Goal: Task Accomplishment & Management: Manage account settings

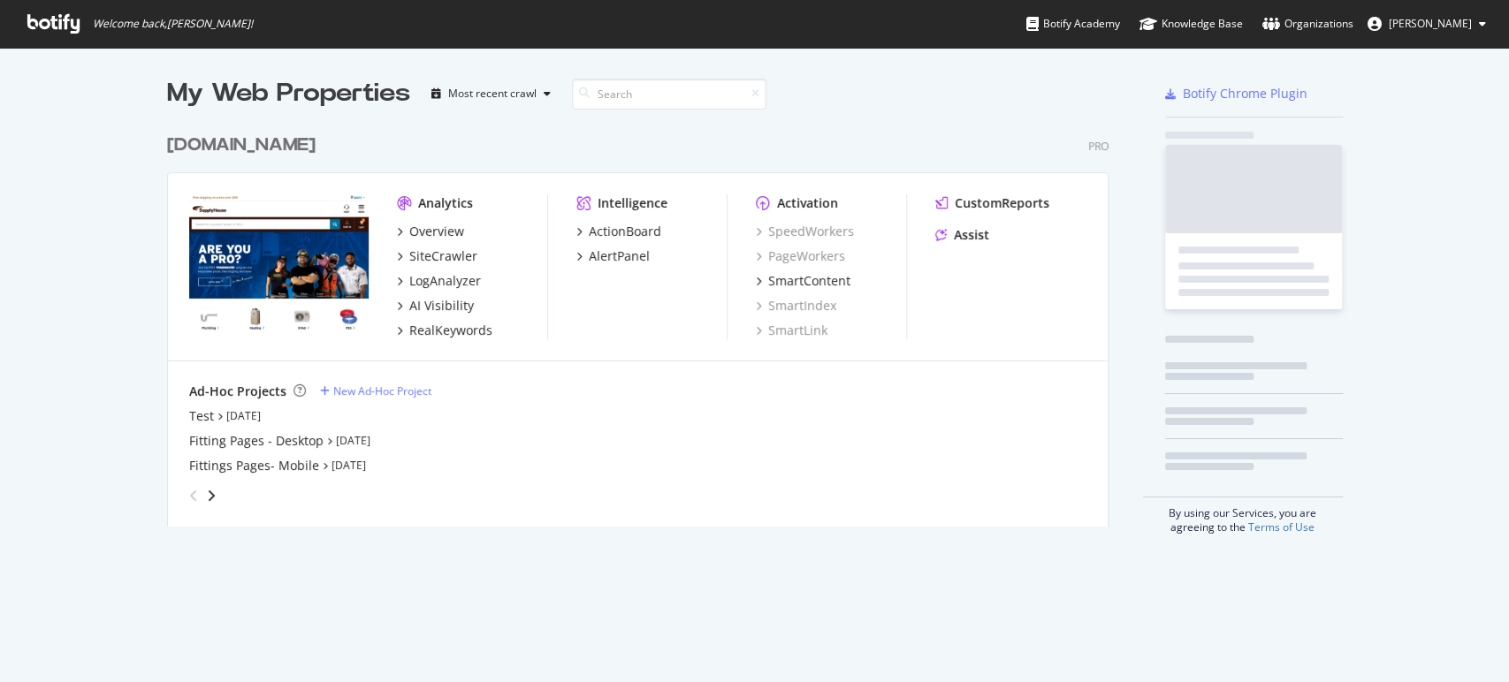
scroll to position [667, 1491]
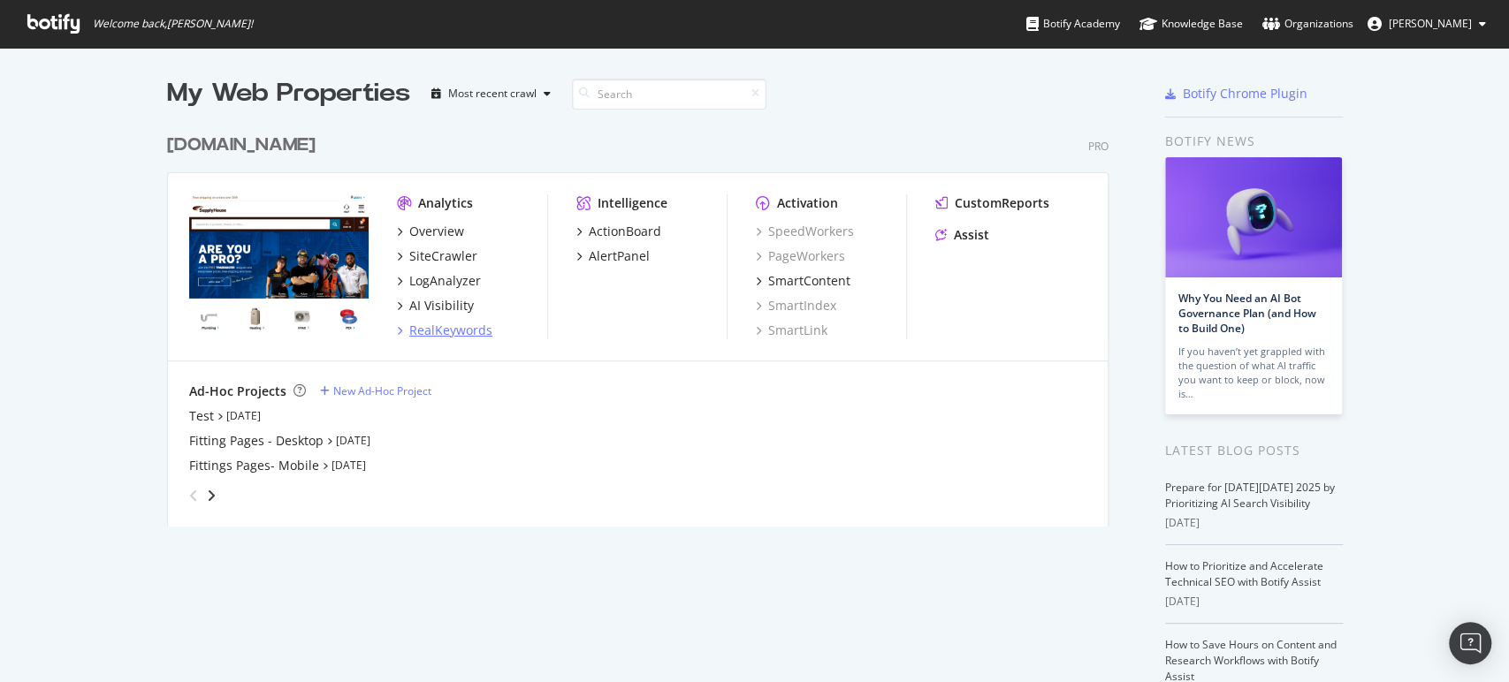
click at [461, 337] on div "RealKeywords" at bounding box center [450, 331] width 83 height 18
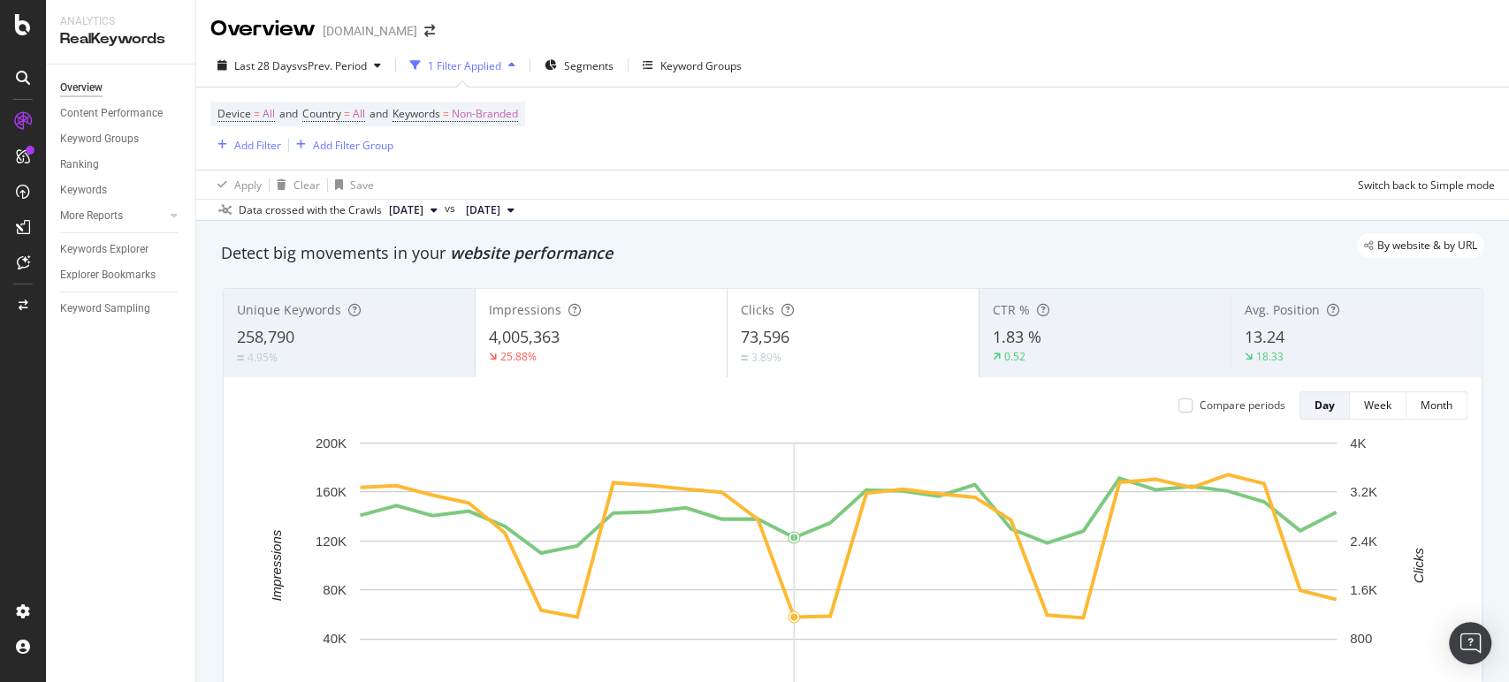
click at [1051, 84] on div "Last 28 Days vs Prev. Period 1 Filter Applied Segments Keyword Groups" at bounding box center [852, 68] width 1313 height 35
click at [113, 252] on div "Keywords Explorer" at bounding box center [104, 249] width 88 height 19
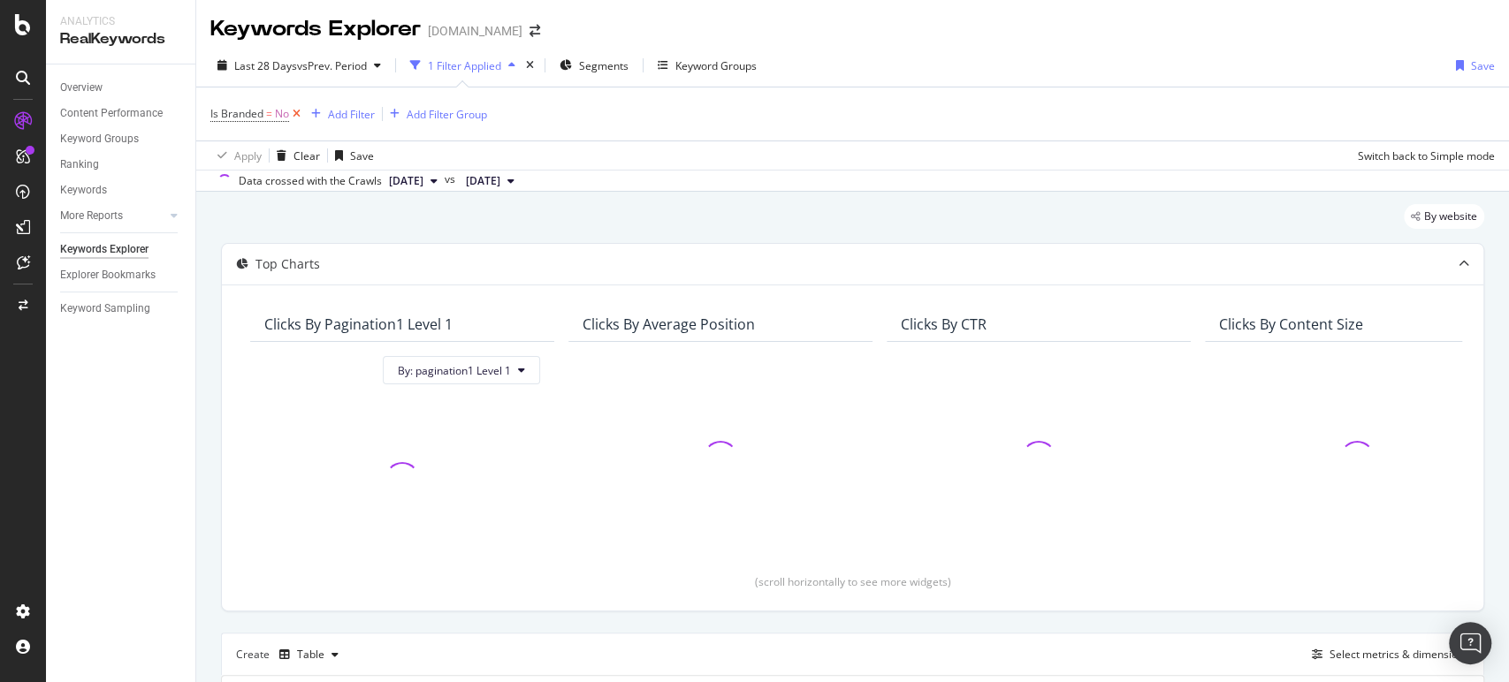
click at [291, 110] on icon at bounding box center [296, 114] width 15 height 18
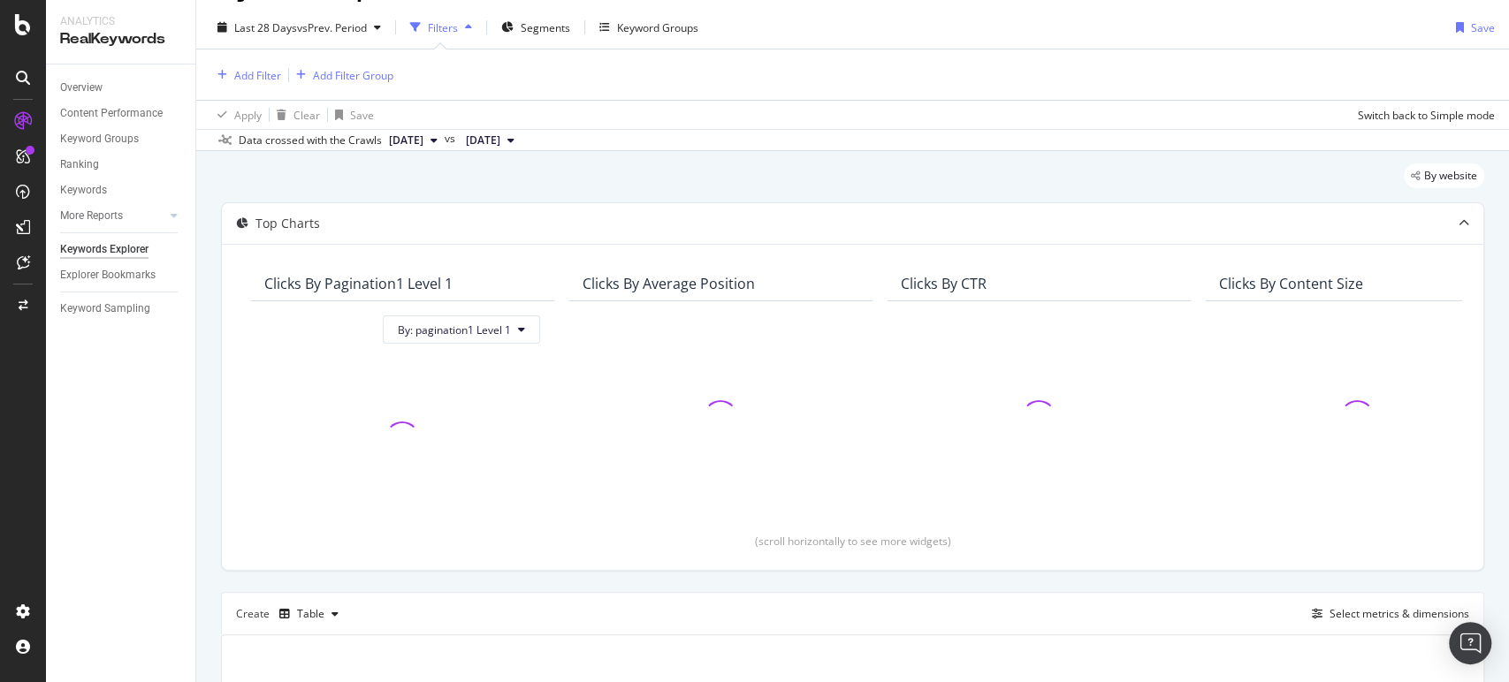
scroll to position [294, 0]
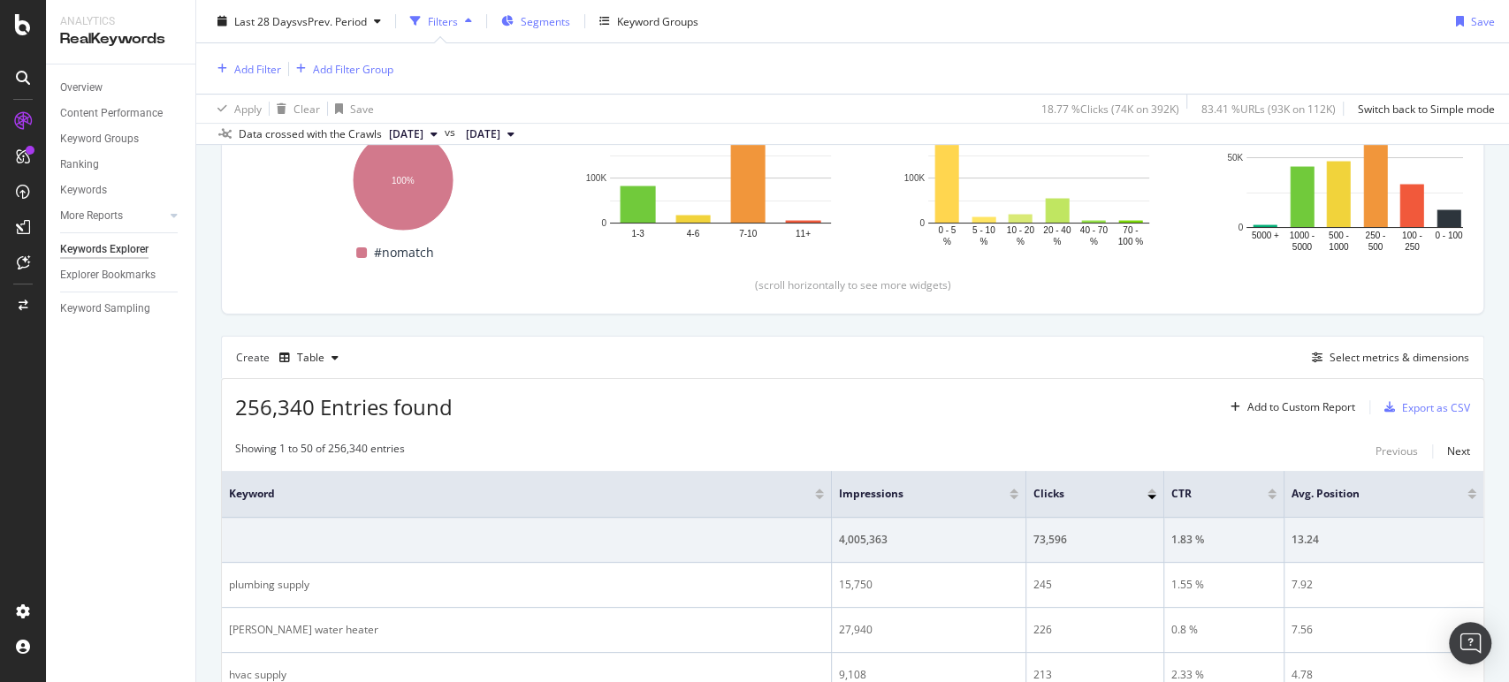
click at [525, 27] on div "Segments" at bounding box center [545, 20] width 49 height 15
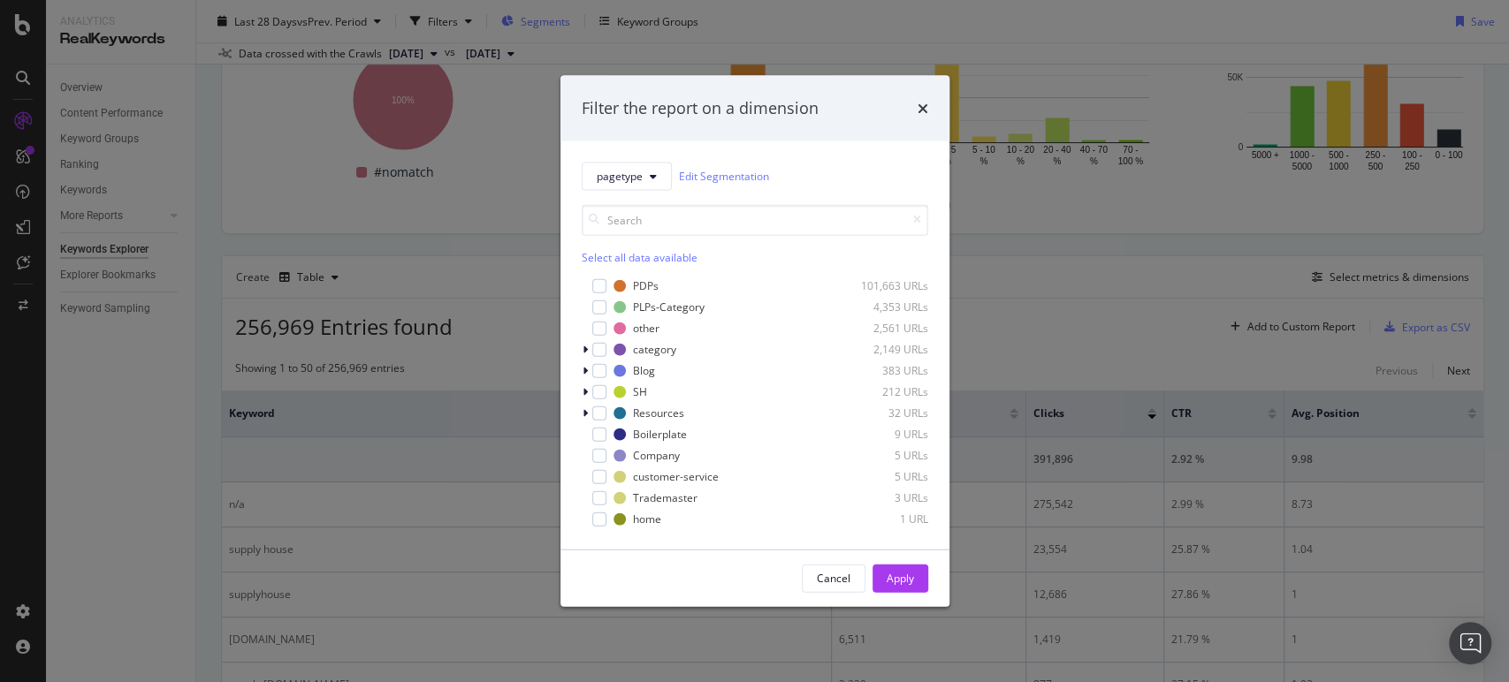
scroll to position [214, 0]
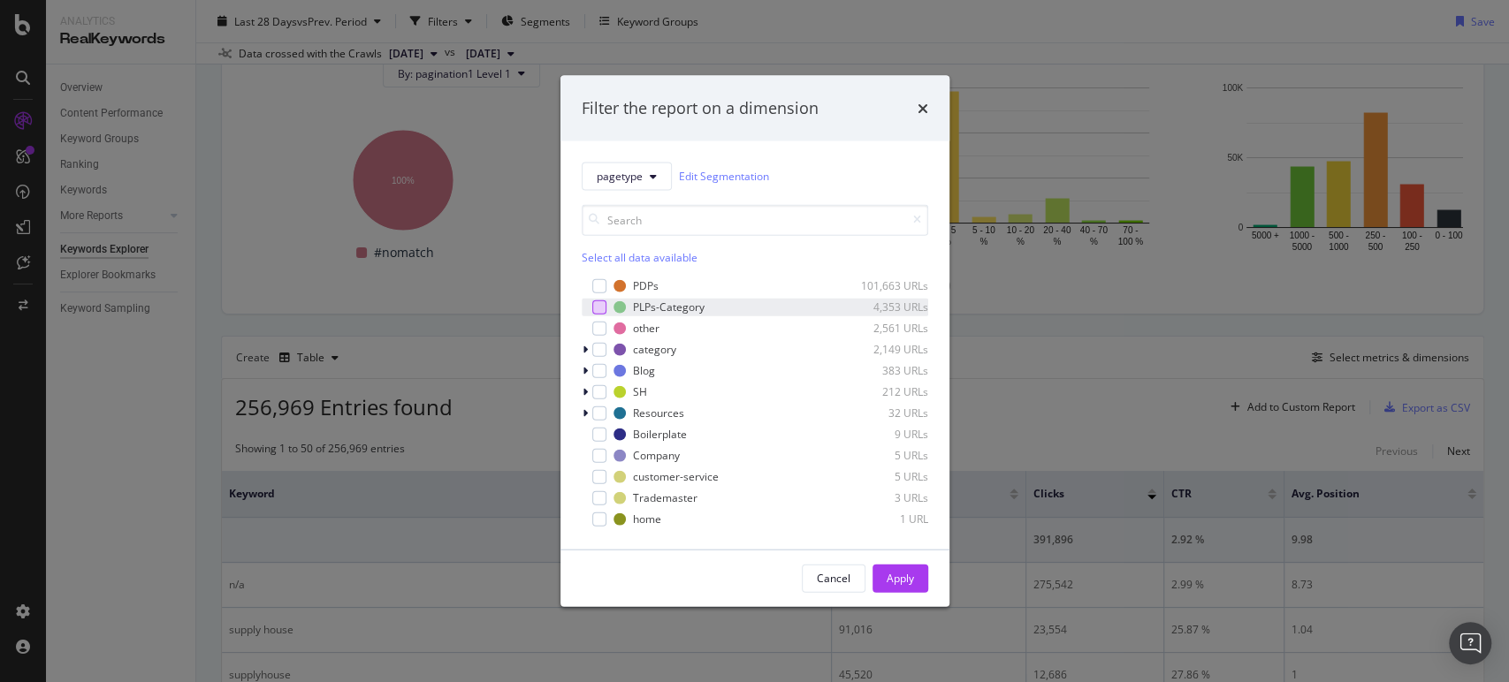
click at [605, 303] on div "modal" at bounding box center [599, 307] width 14 height 14
click at [891, 590] on div "Apply" at bounding box center [899, 578] width 27 height 27
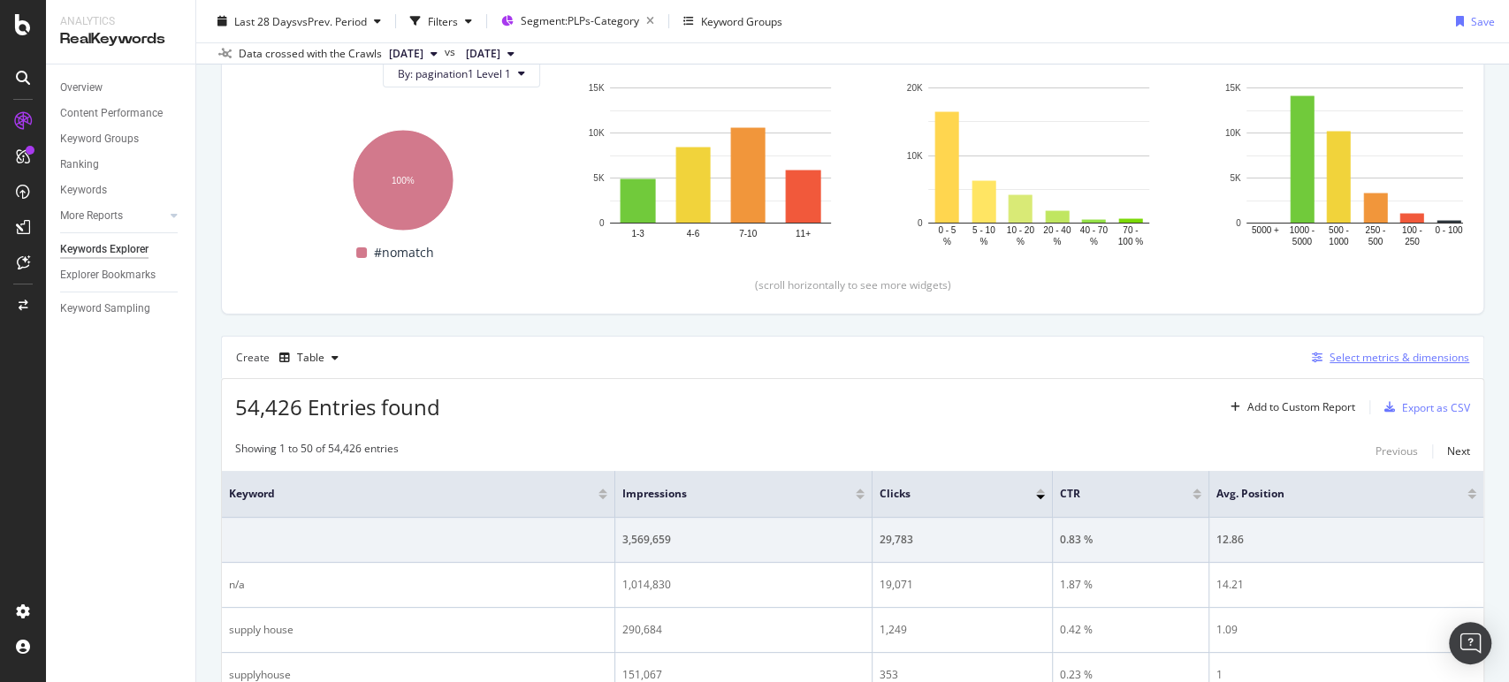
click at [1312, 361] on icon "button" at bounding box center [1317, 358] width 11 height 11
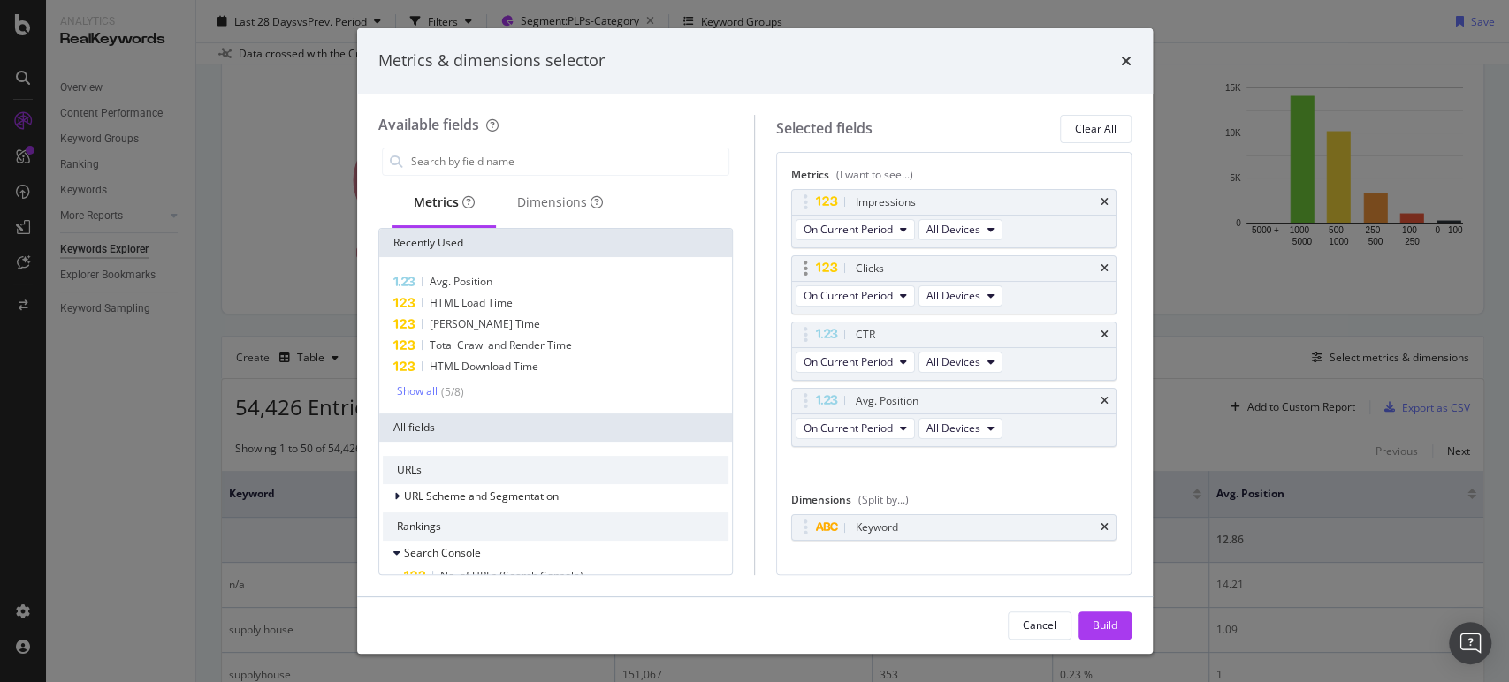
click at [905, 306] on div "On Current Period All Devices" at bounding box center [900, 298] width 217 height 32
click at [889, 285] on button "On Current Period" at bounding box center [854, 295] width 119 height 21
click at [868, 415] on div "Diff. between Periods - Value" at bounding box center [895, 426] width 199 height 26
click at [1089, 614] on button "Build" at bounding box center [1104, 626] width 53 height 28
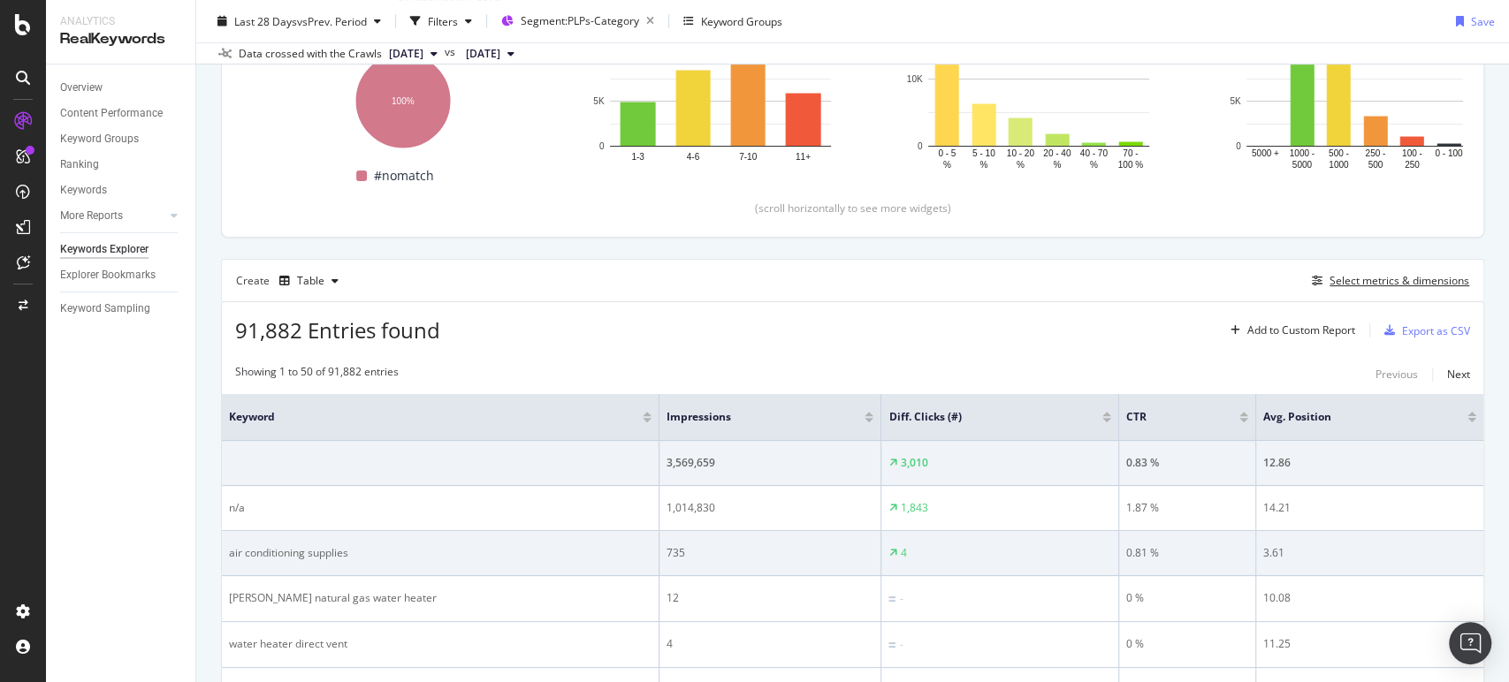
scroll to position [312, 0]
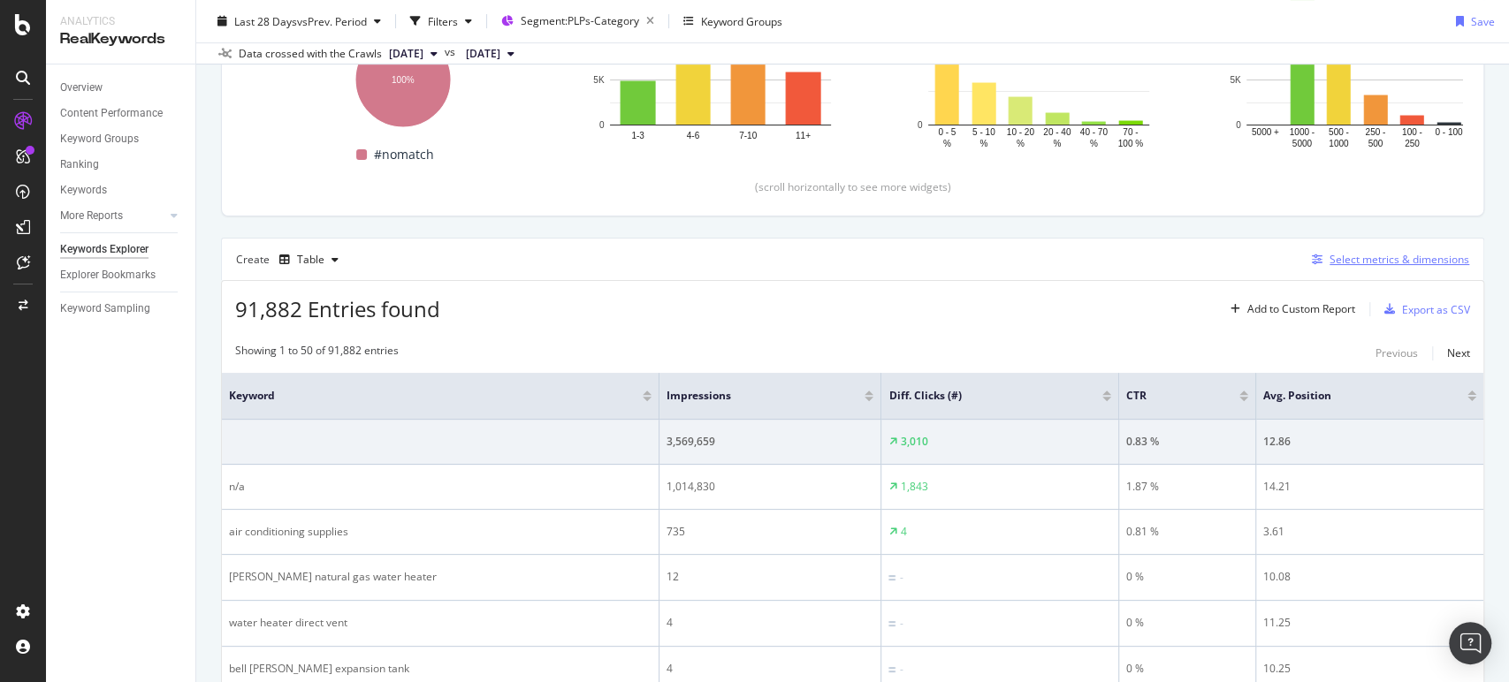
click at [1312, 260] on icon "button" at bounding box center [1317, 260] width 11 height 11
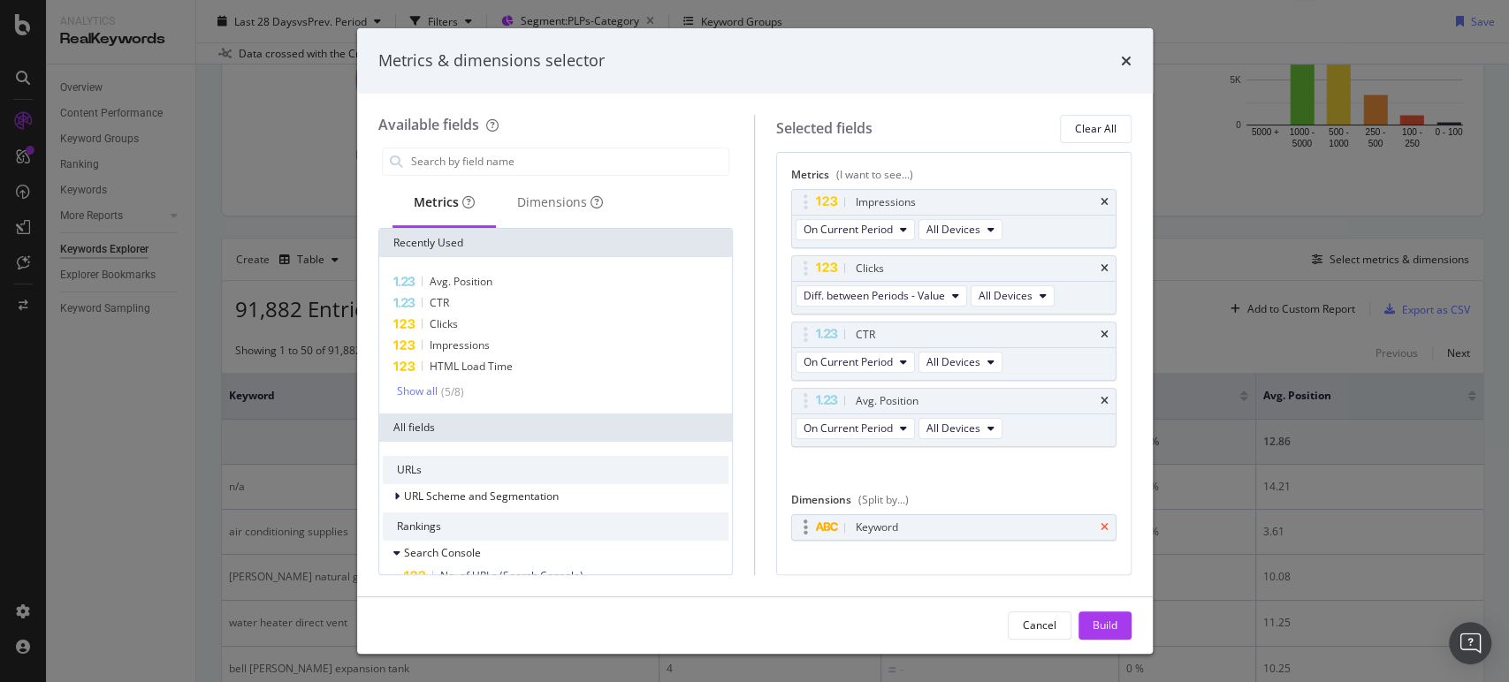
click at [1100, 522] on icon "times" at bounding box center [1104, 527] width 8 height 11
click at [552, 201] on div "Dimensions" at bounding box center [560, 203] width 86 height 18
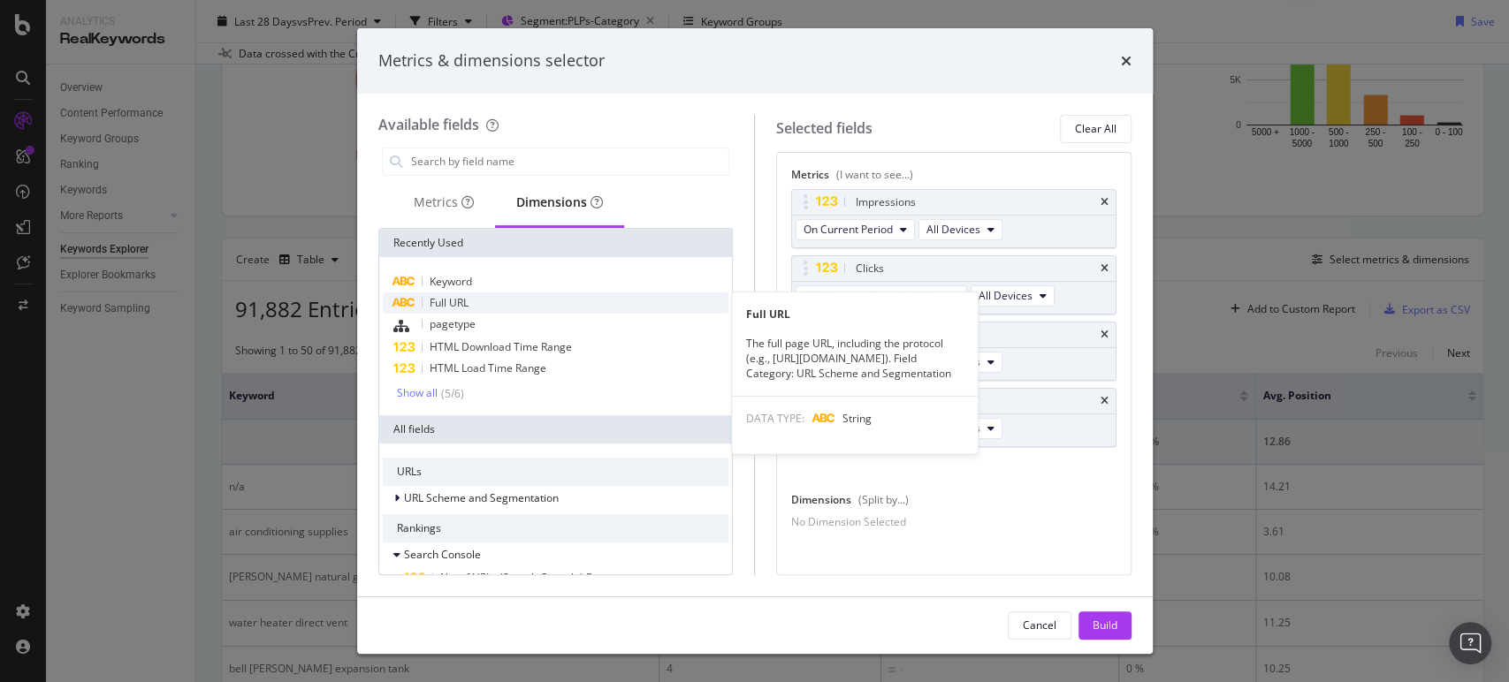
click at [484, 302] on div "Full URL" at bounding box center [556, 303] width 346 height 21
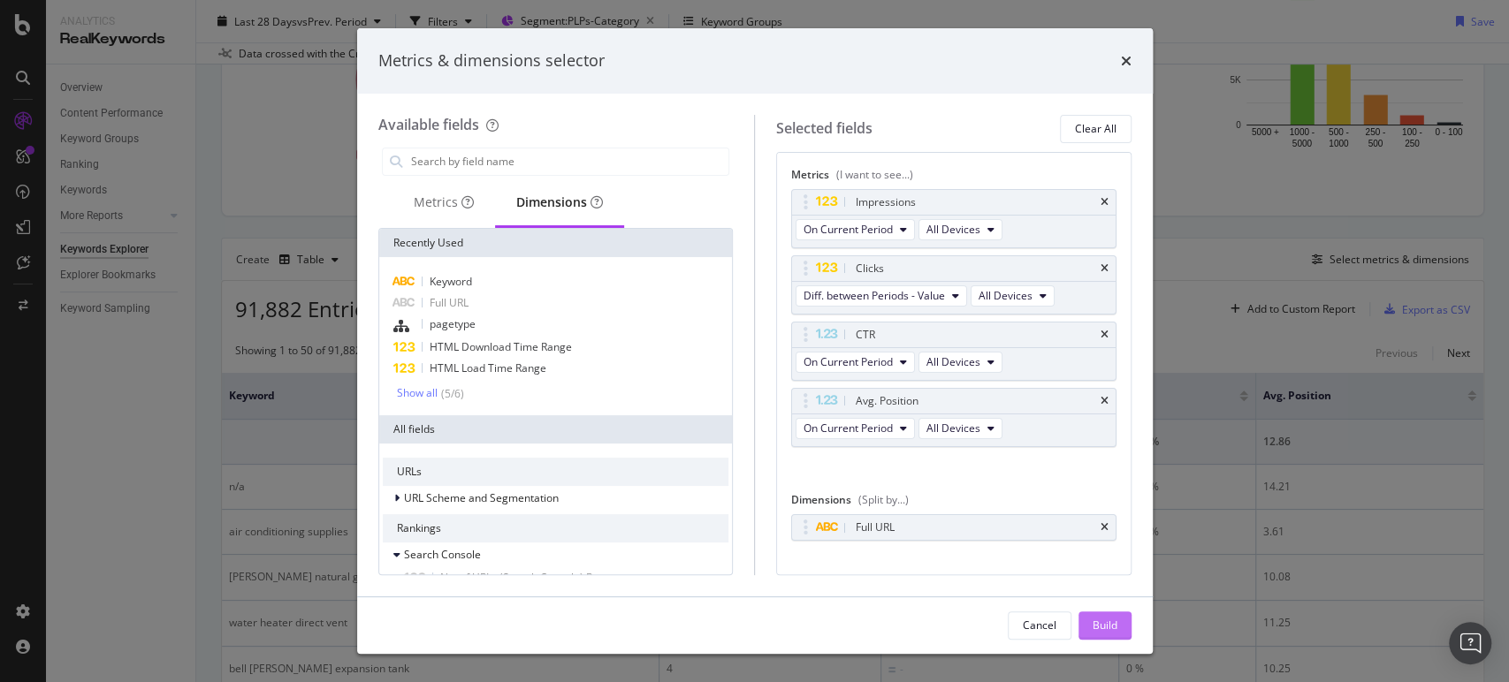
click at [1128, 628] on button "Build" at bounding box center [1104, 626] width 53 height 28
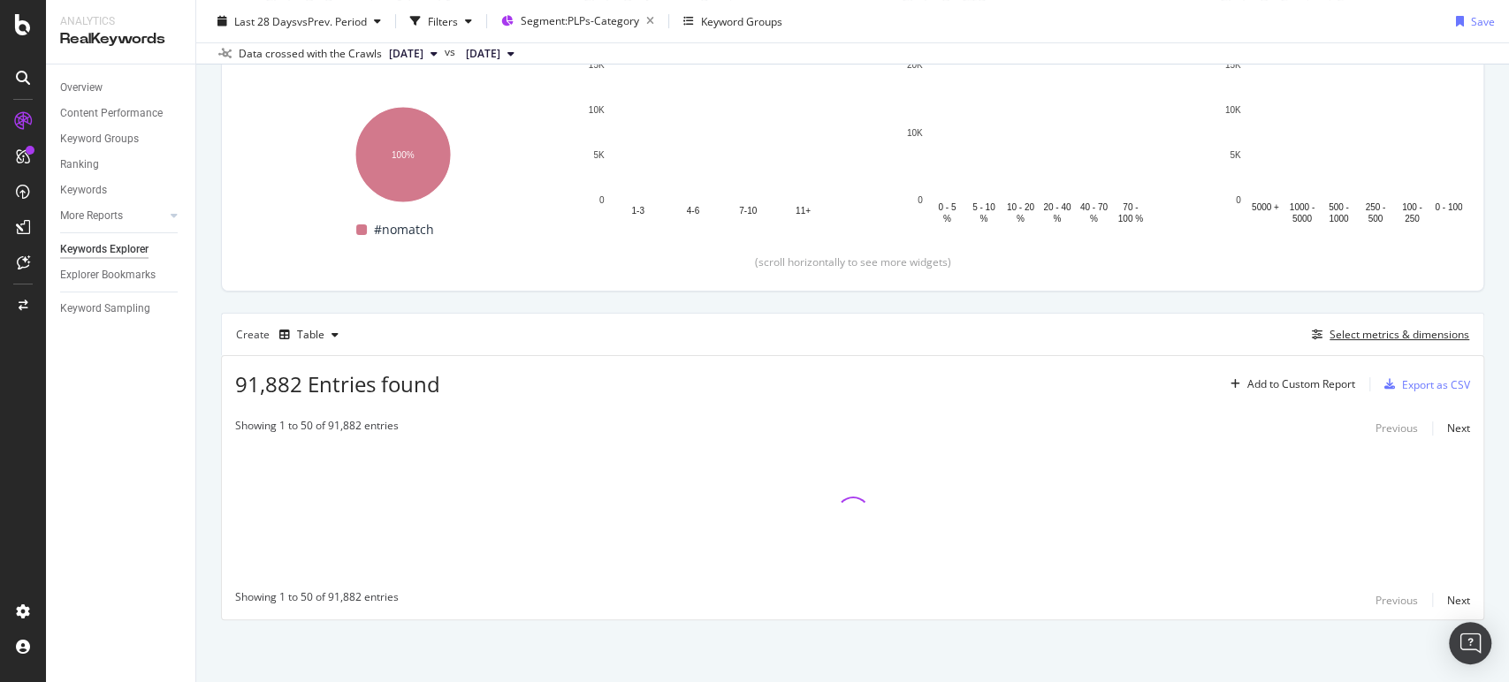
scroll to position [236, 0]
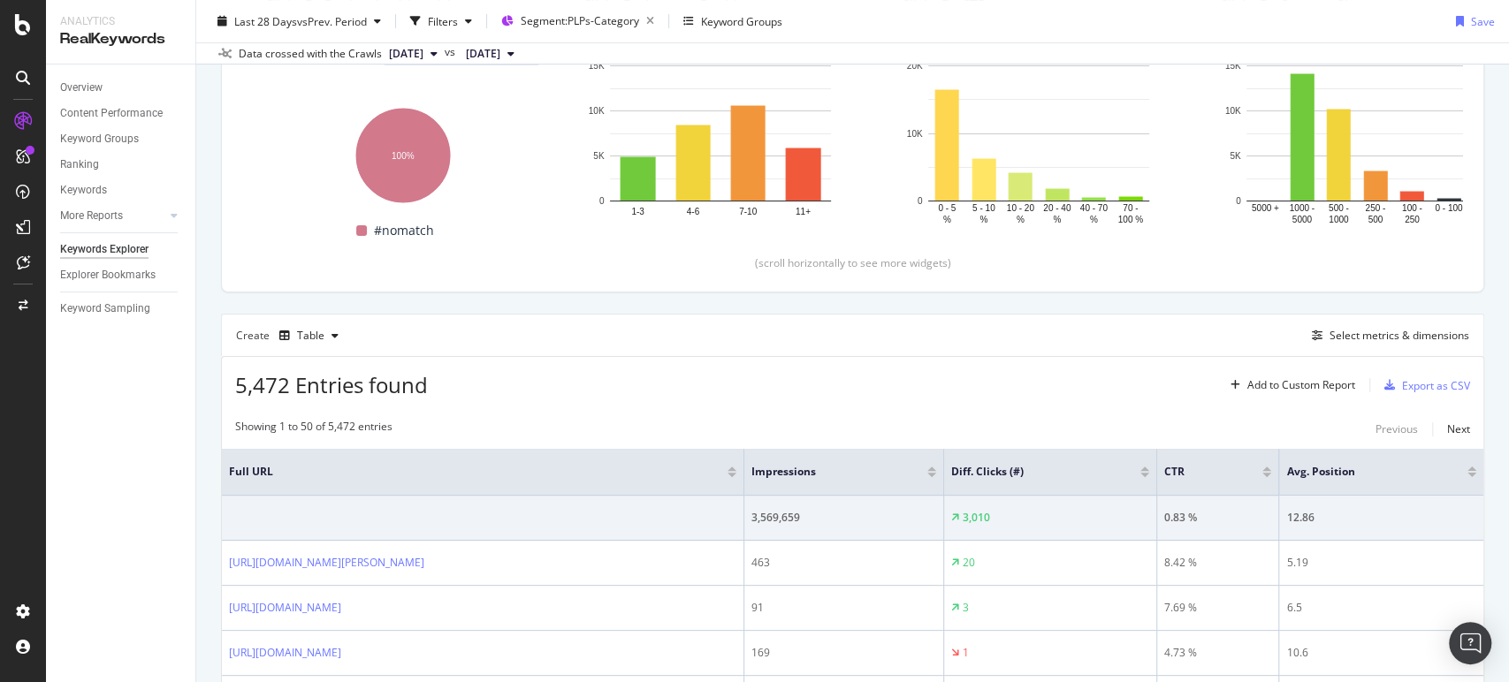
click at [1149, 473] on div at bounding box center [1144, 475] width 9 height 4
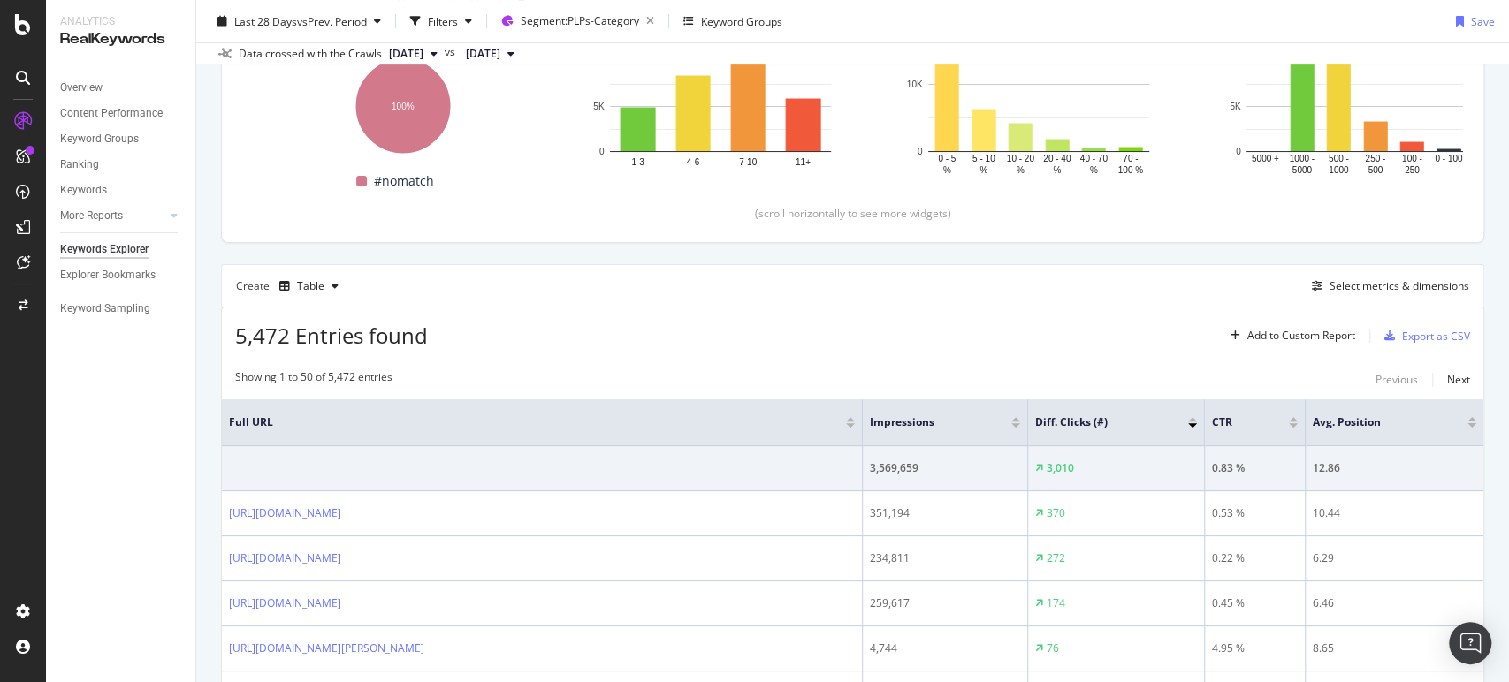
scroll to position [294, 0]
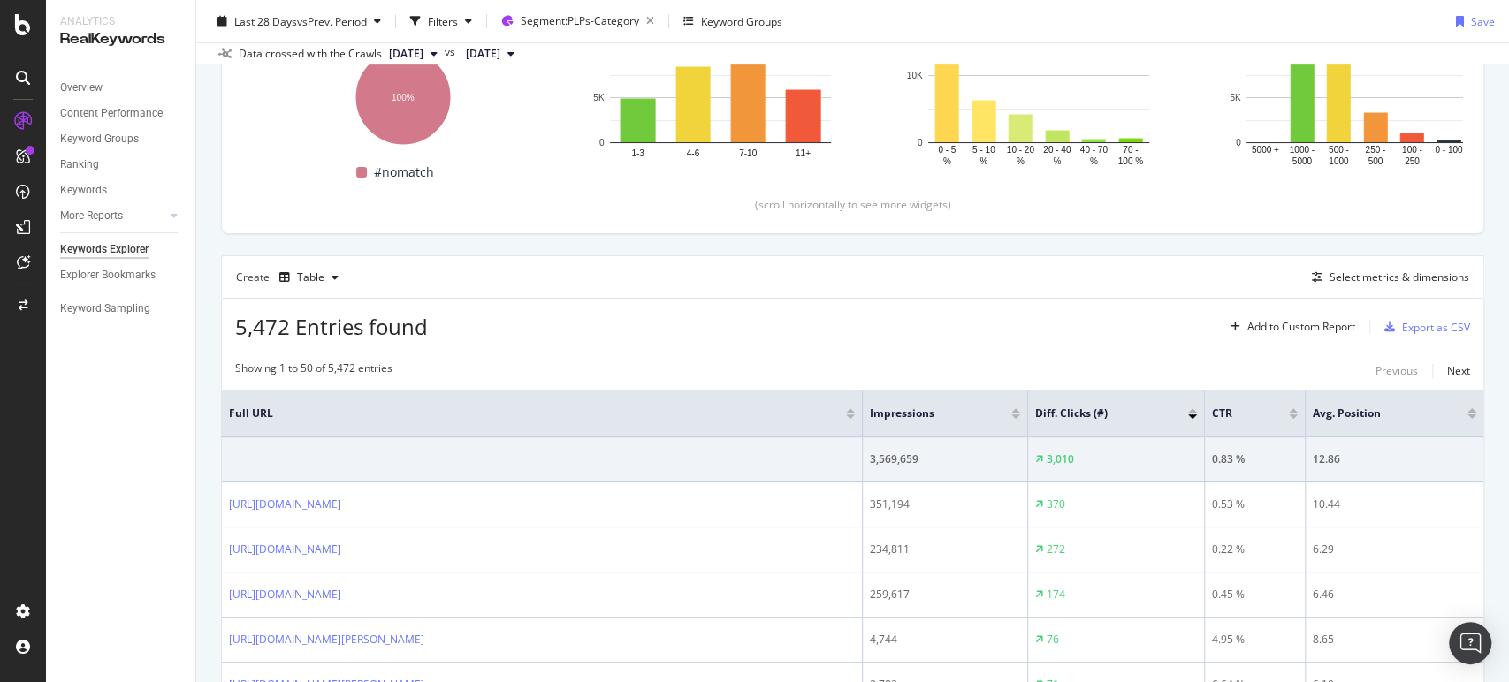
click at [1190, 405] on div "Diff. Clicks (#)" at bounding box center [1116, 414] width 162 height 18
click at [1190, 408] on div at bounding box center [1192, 410] width 9 height 4
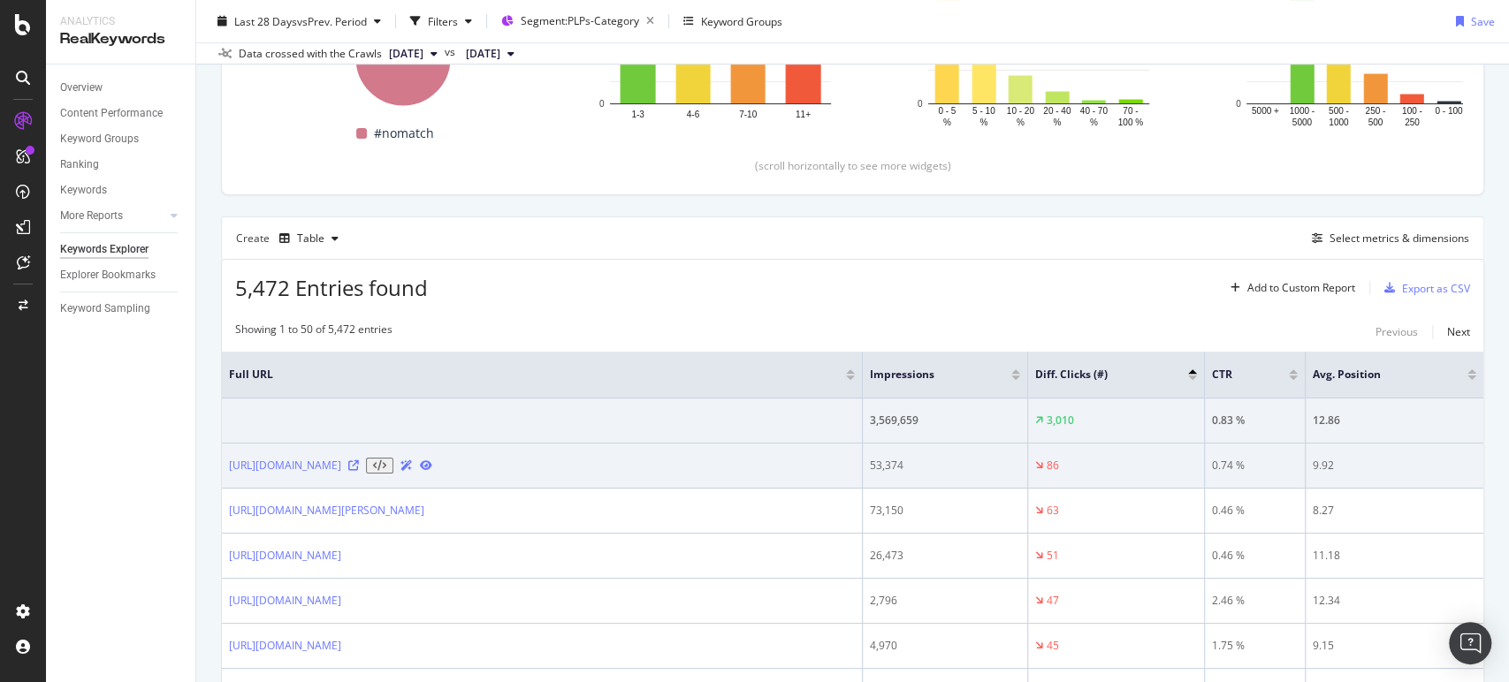
scroll to position [334, 0]
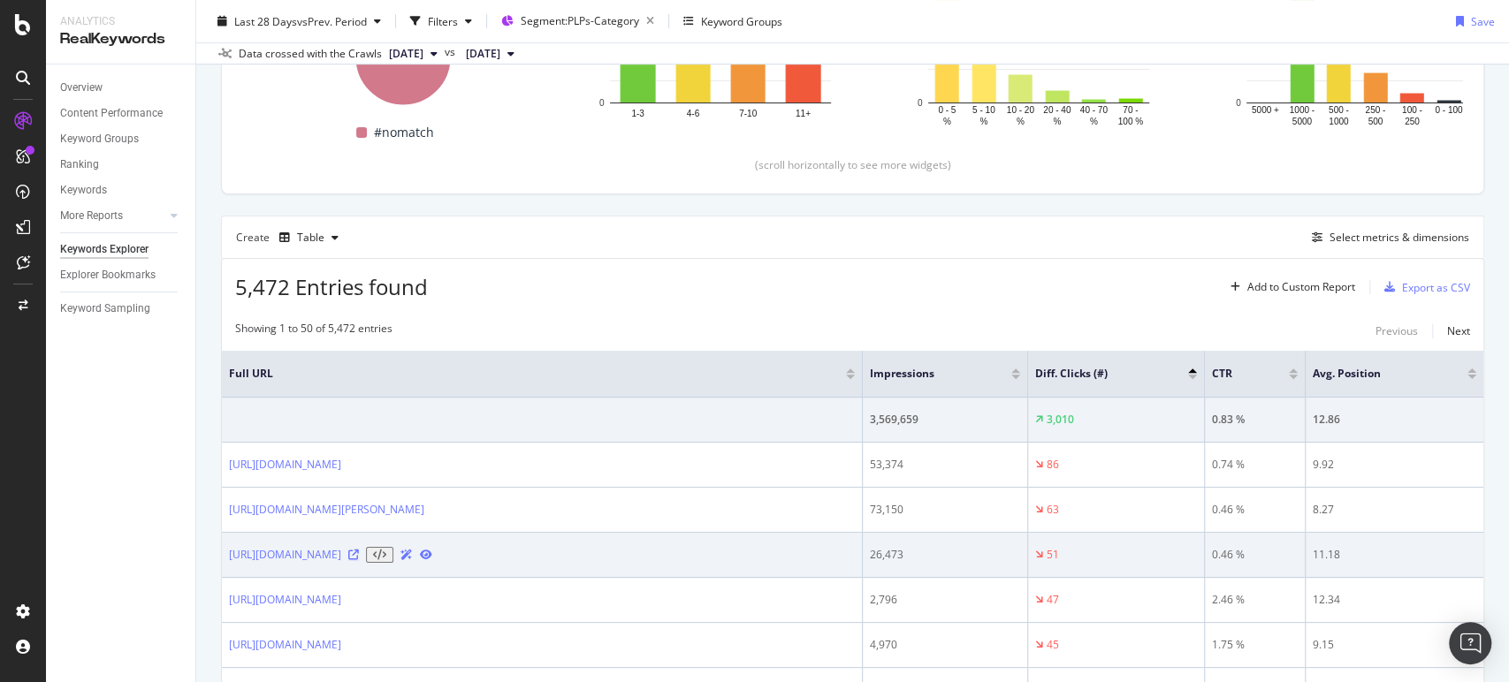
click at [359, 557] on icon at bounding box center [353, 555] width 11 height 11
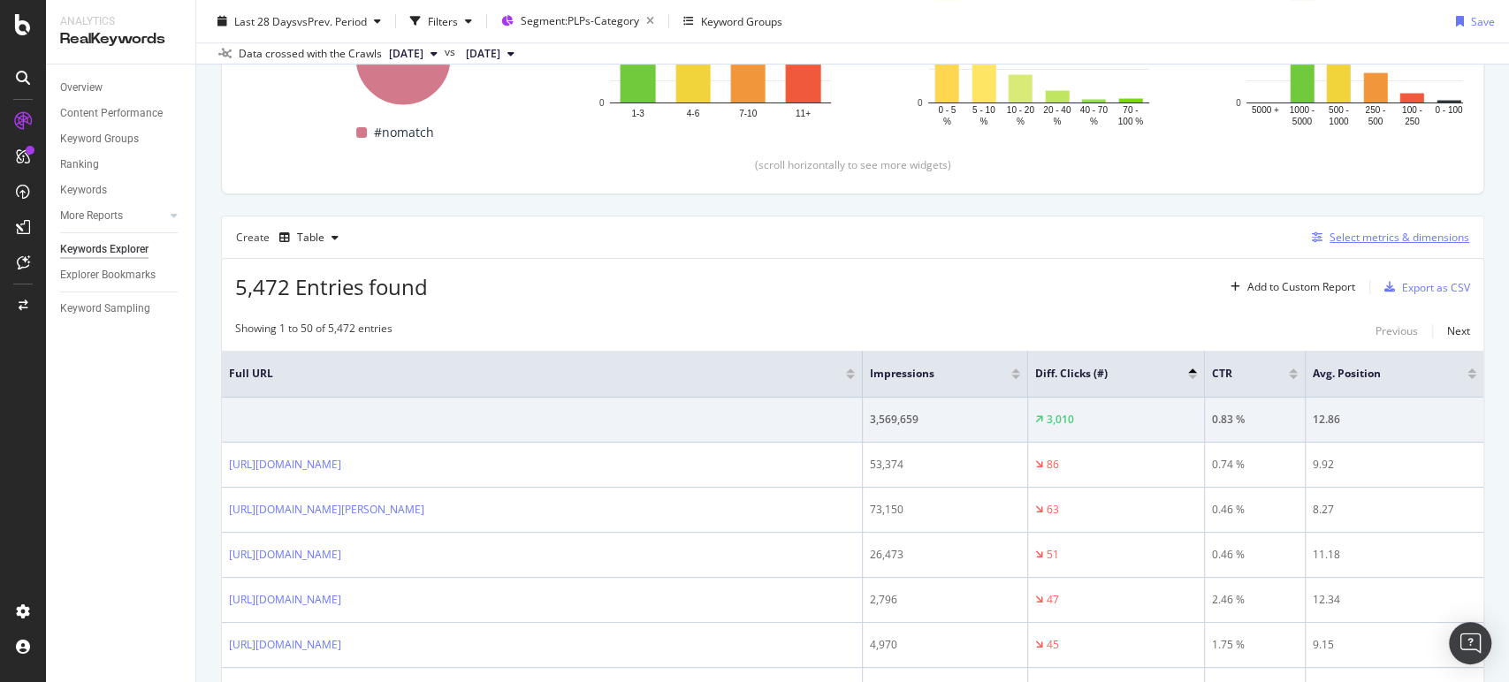
click at [1312, 238] on icon "button" at bounding box center [1317, 237] width 11 height 11
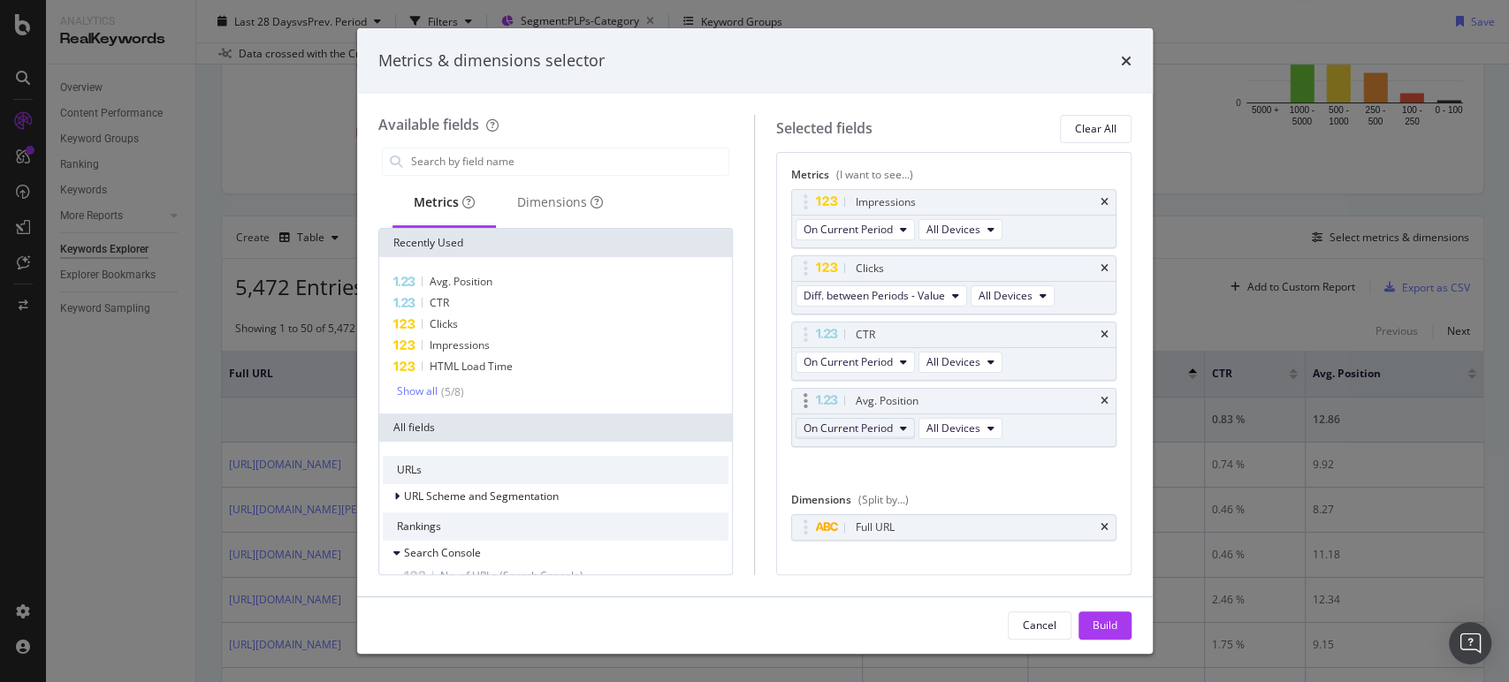
click at [877, 422] on span "On Current Period" at bounding box center [847, 428] width 89 height 15
click at [880, 553] on span "Diff. between Periods - Value" at bounding box center [895, 558] width 171 height 16
click at [1128, 635] on button "Build" at bounding box center [1104, 626] width 53 height 28
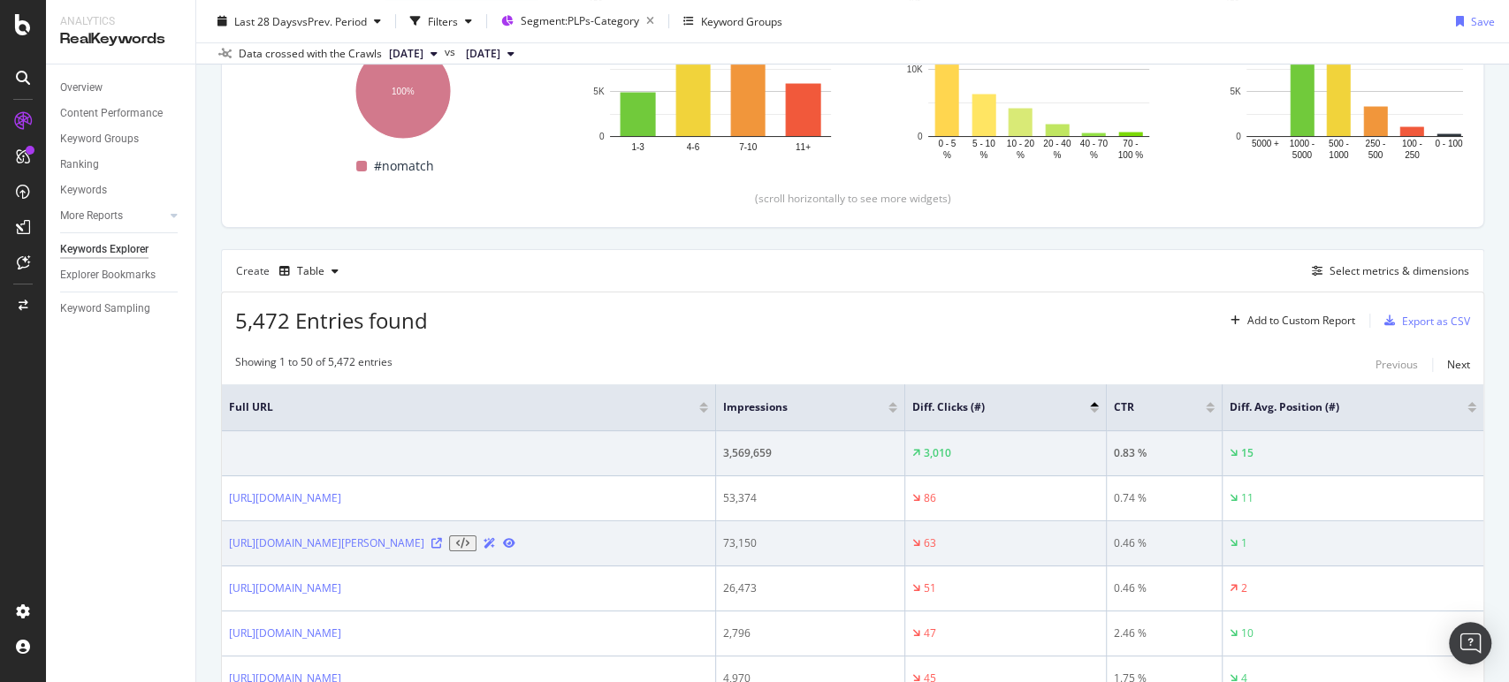
scroll to position [334, 0]
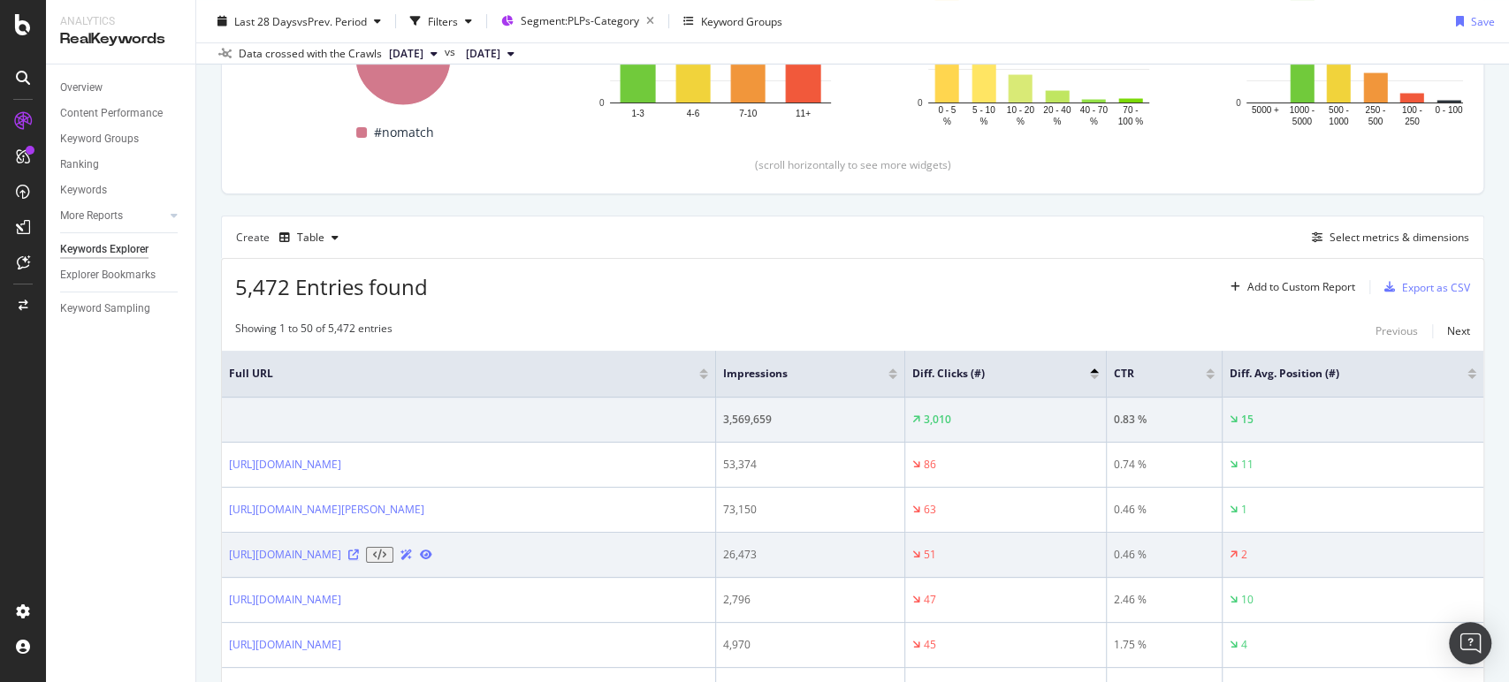
click at [359, 560] on icon at bounding box center [353, 555] width 11 height 11
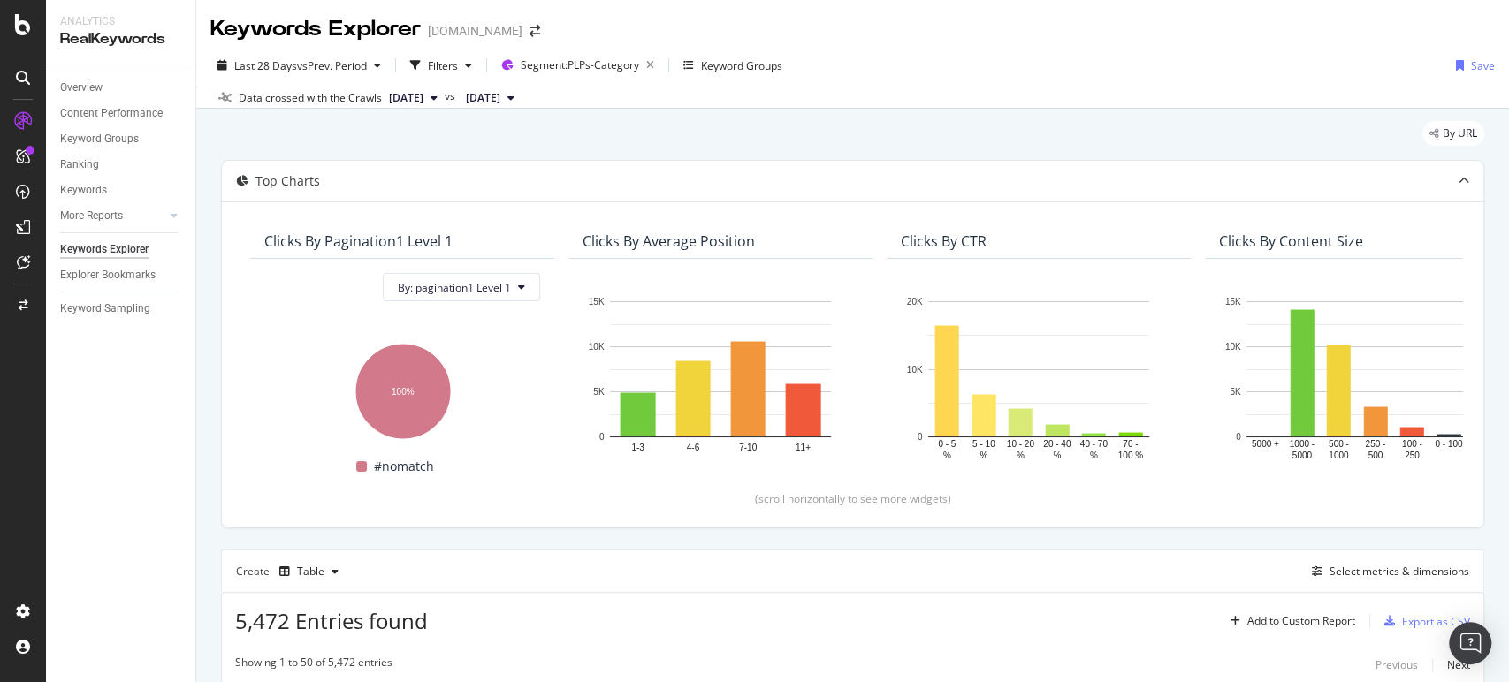
scroll to position [334, 0]
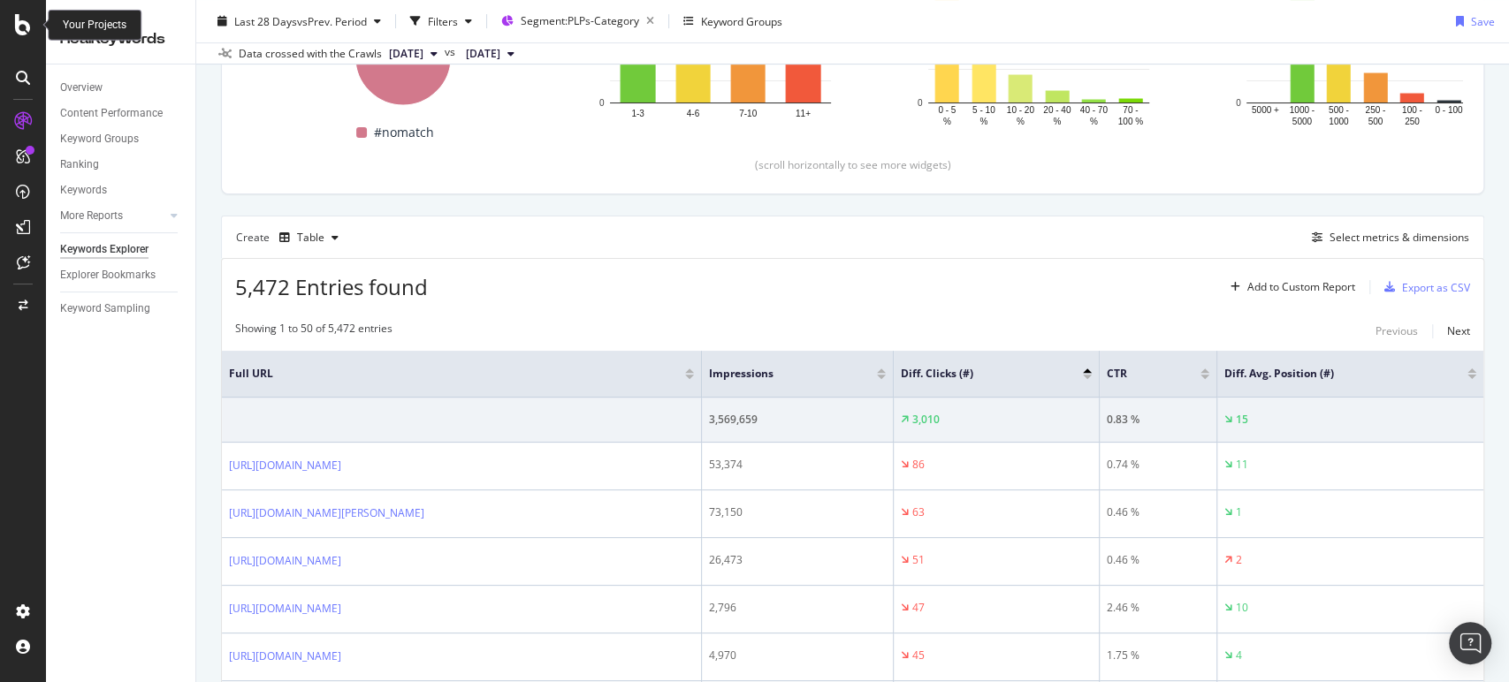
click at [25, 31] on icon at bounding box center [23, 24] width 16 height 21
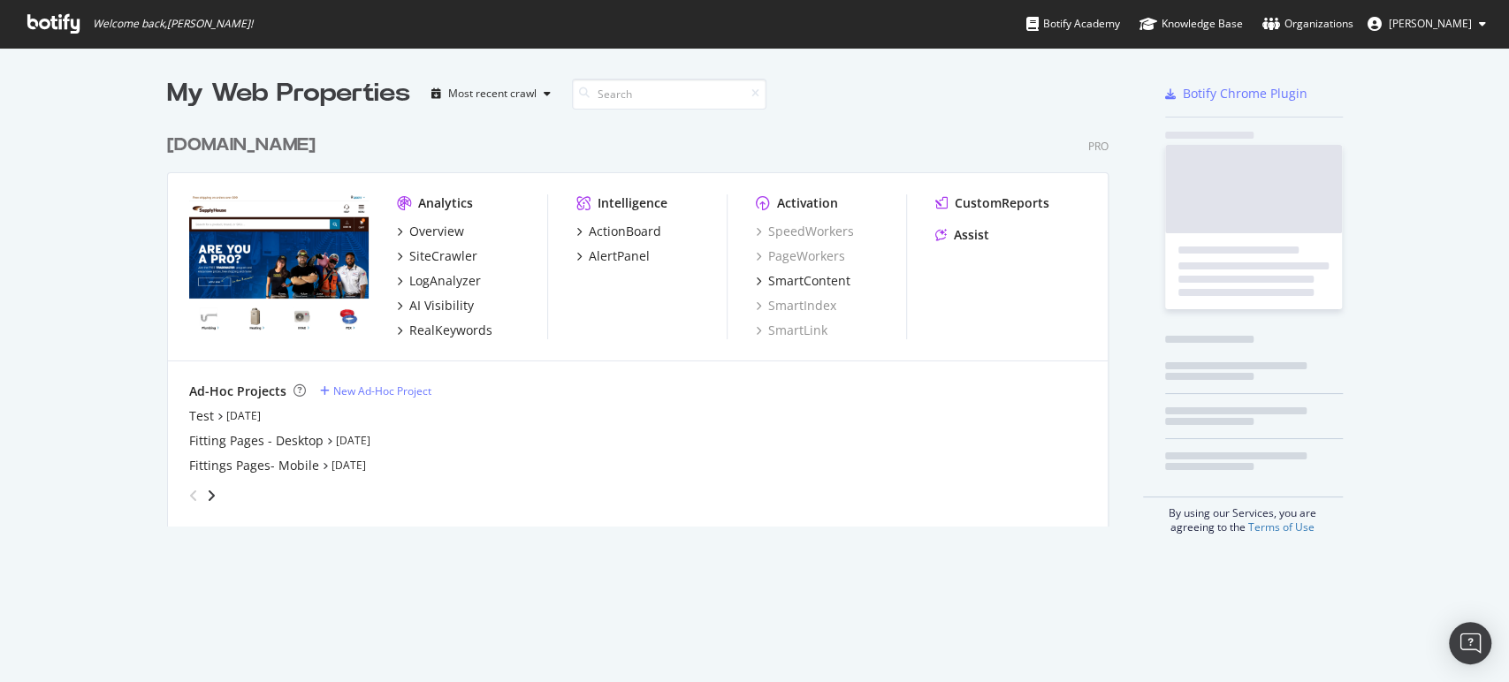
scroll to position [667, 1491]
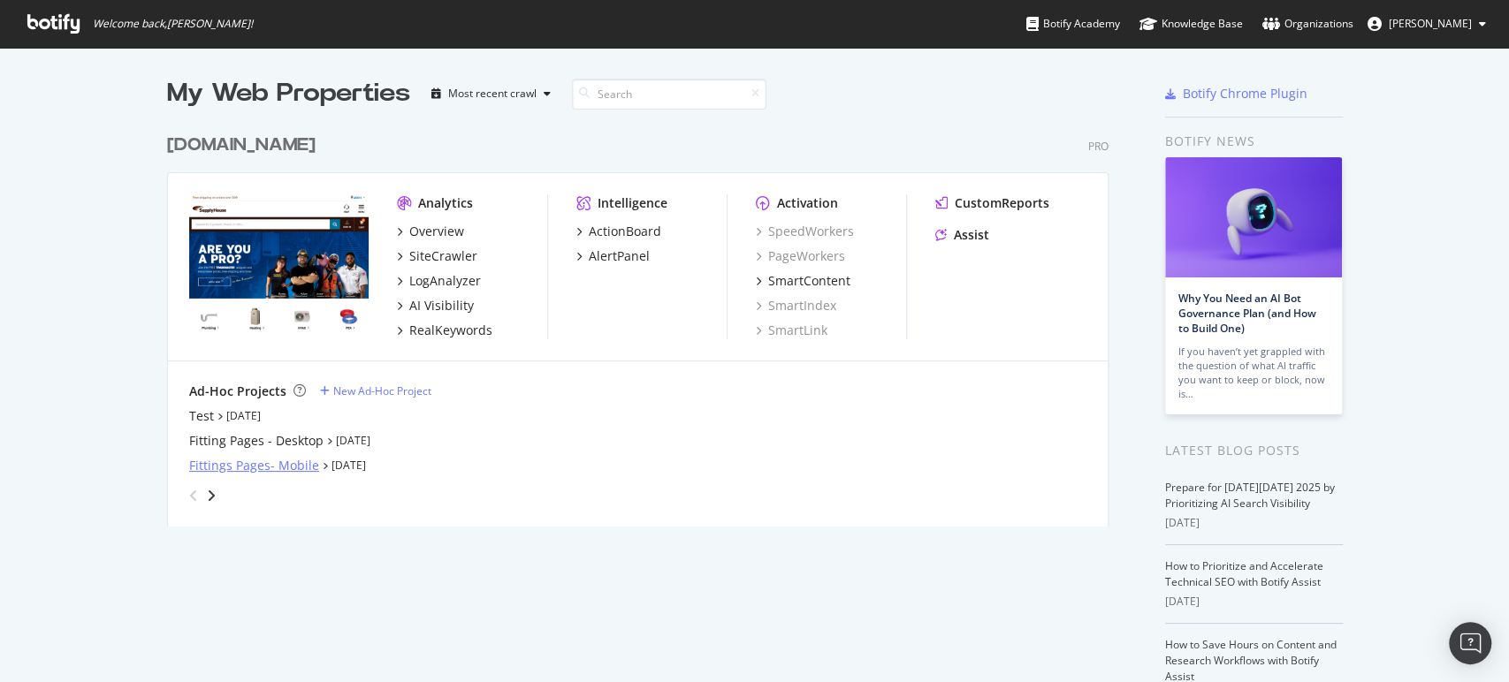
click at [270, 461] on div "Fittings Pages- Mobile" at bounding box center [254, 466] width 130 height 18
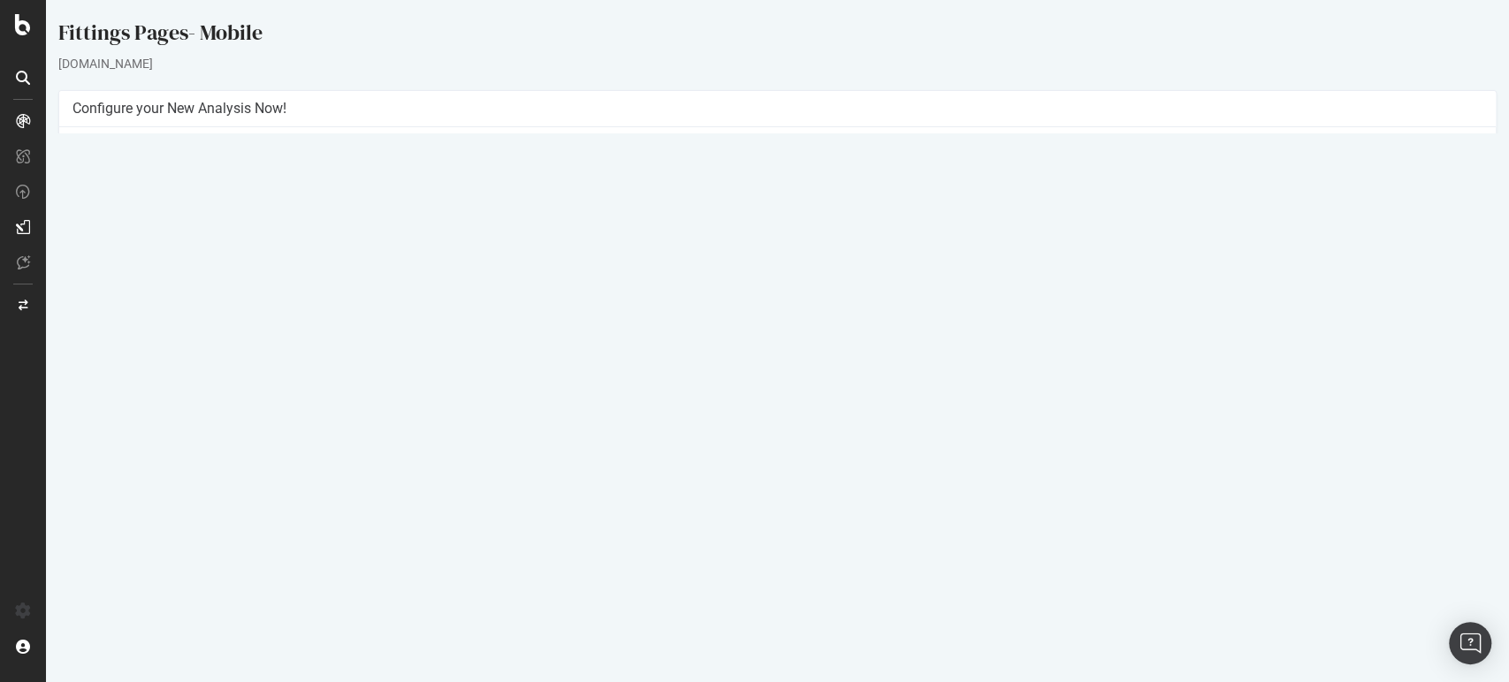
click at [847, 419] on link "Settings" at bounding box center [835, 414] width 40 height 15
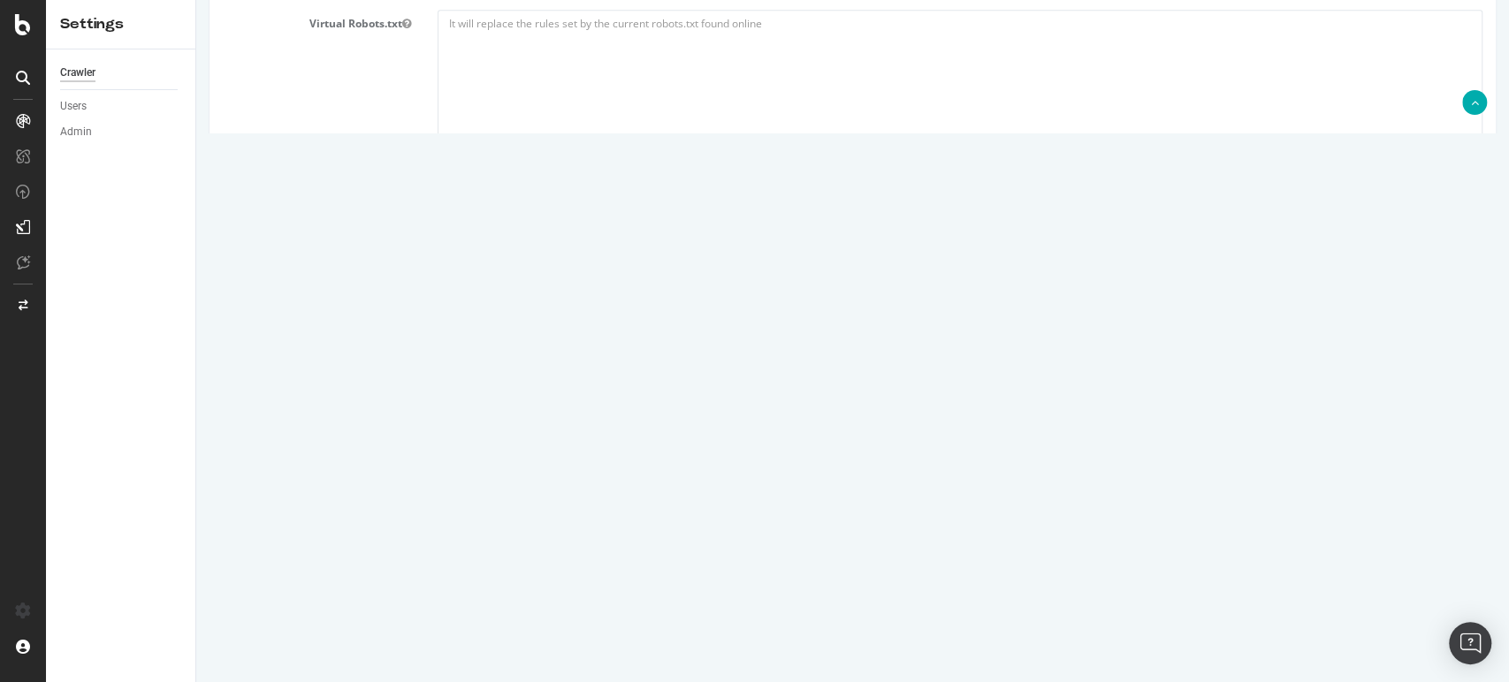
scroll to position [877, 0]
type input "alejandrar@supplyhouse.com"
click at [820, 624] on input "Save & Back to Project" at bounding box center [874, 610] width 128 height 27
click at [792, 625] on button "Save" at bounding box center [784, 611] width 42 height 27
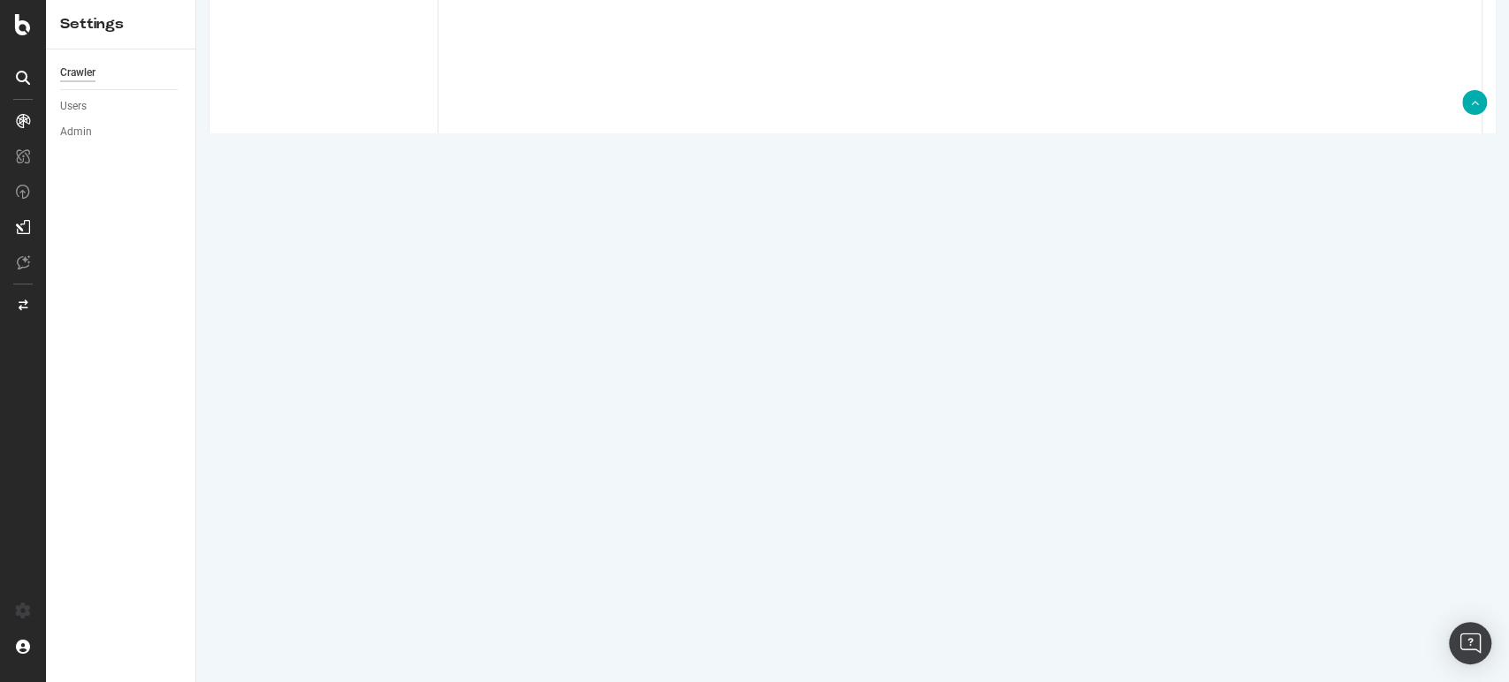
click at [813, 615] on input "Save & Back to Project" at bounding box center [874, 611] width 128 height 27
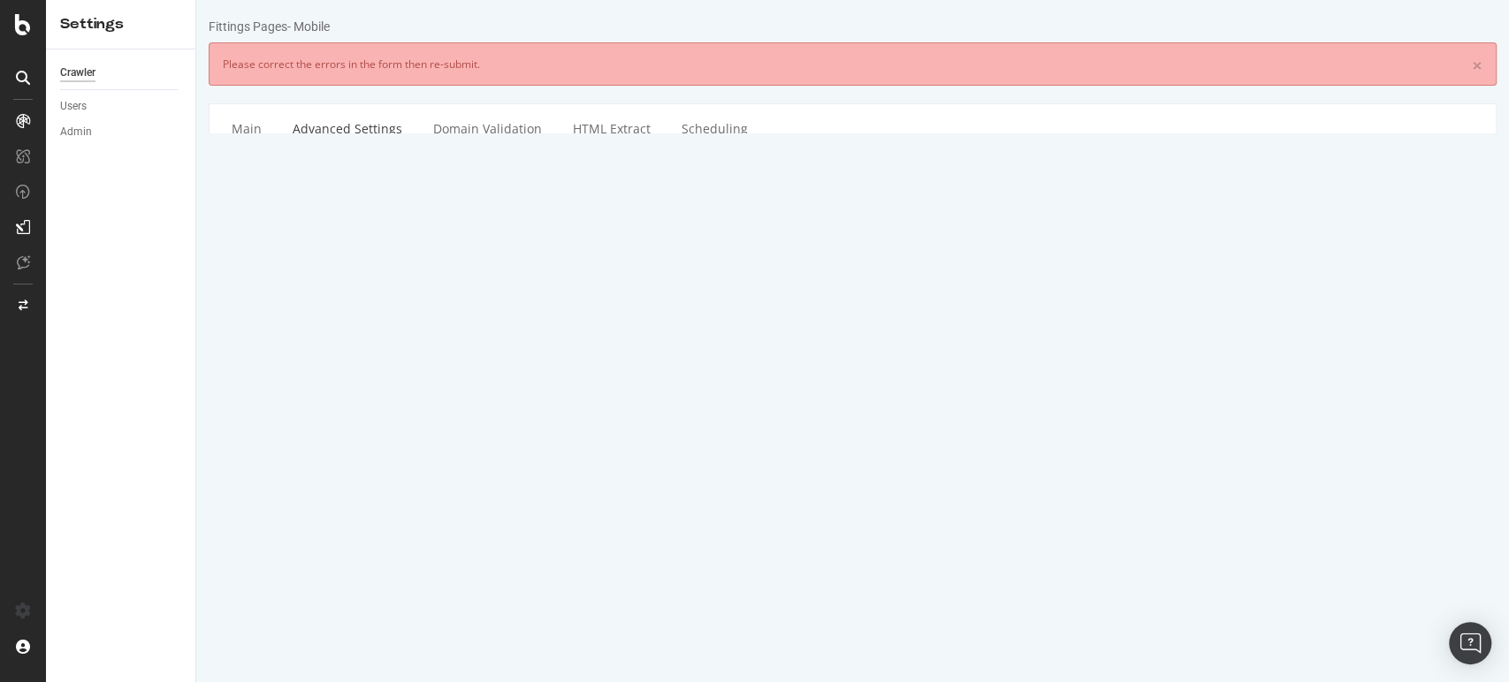
scroll to position [0, 0]
click at [21, 18] on icon at bounding box center [23, 24] width 16 height 21
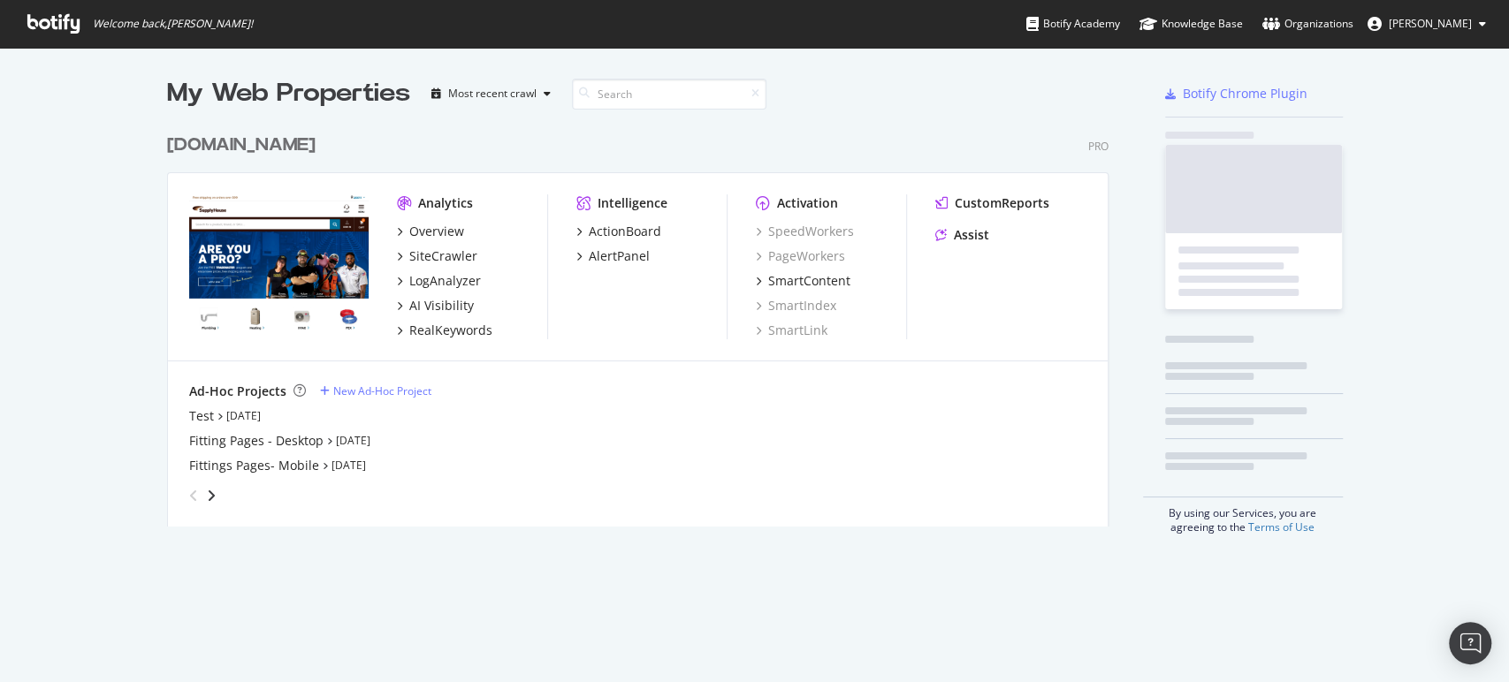
scroll to position [667, 1491]
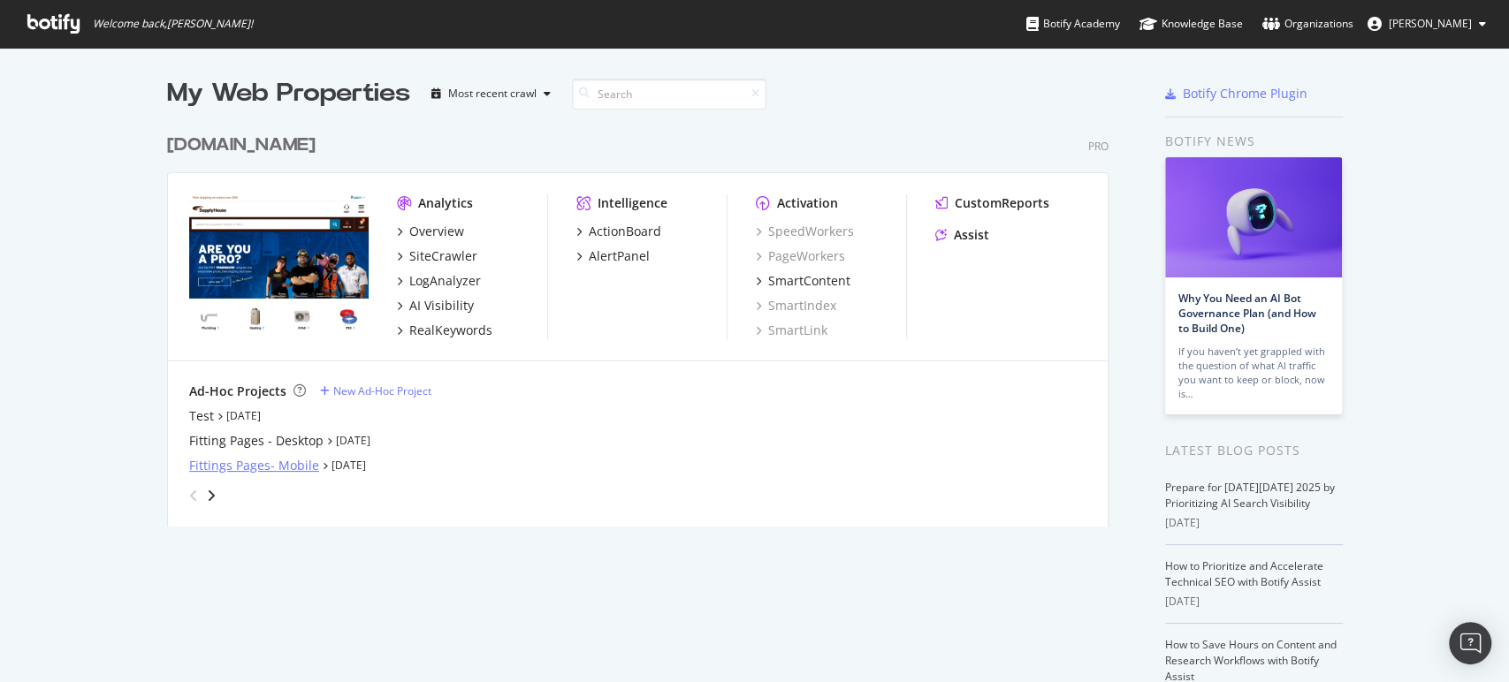
click at [275, 466] on div "Fittings Pages- Mobile" at bounding box center [254, 466] width 130 height 18
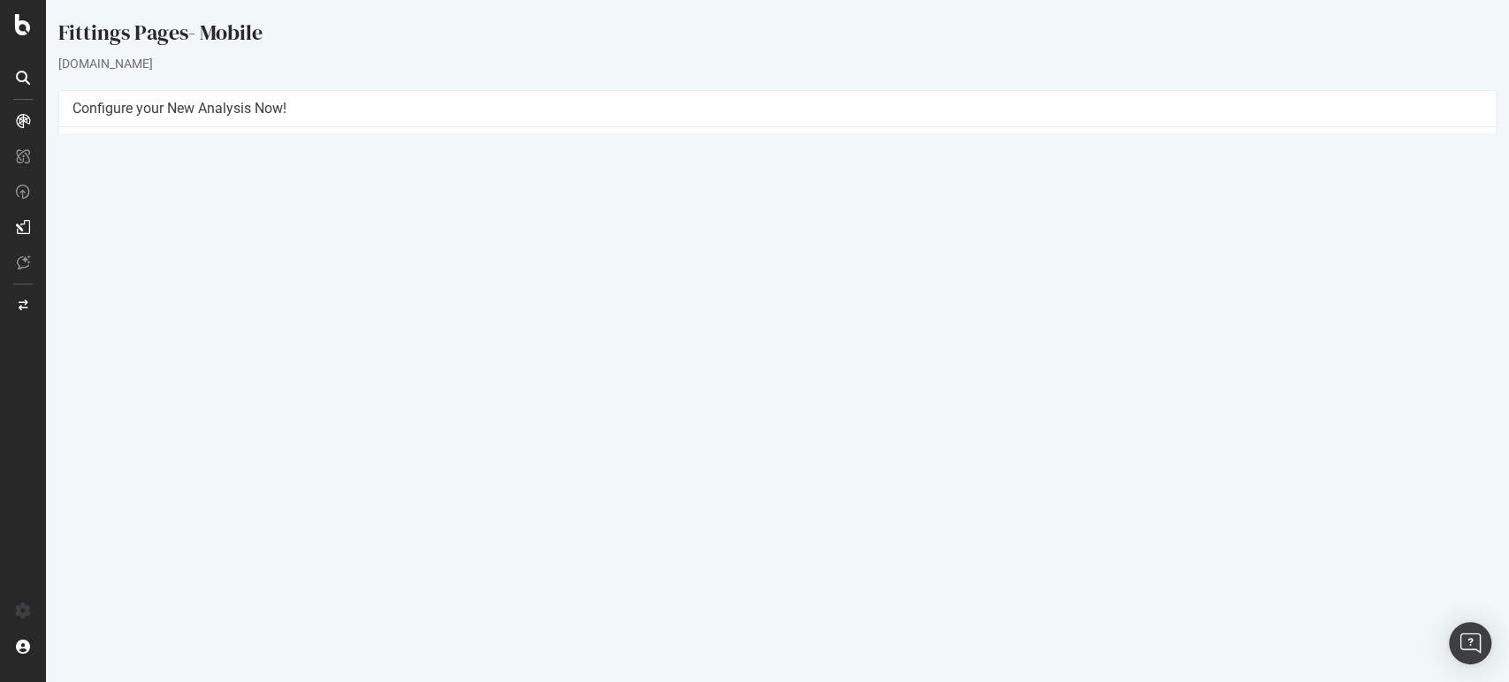
click at [757, 413] on button "Yes! Start Now" at bounding box center [755, 416] width 110 height 28
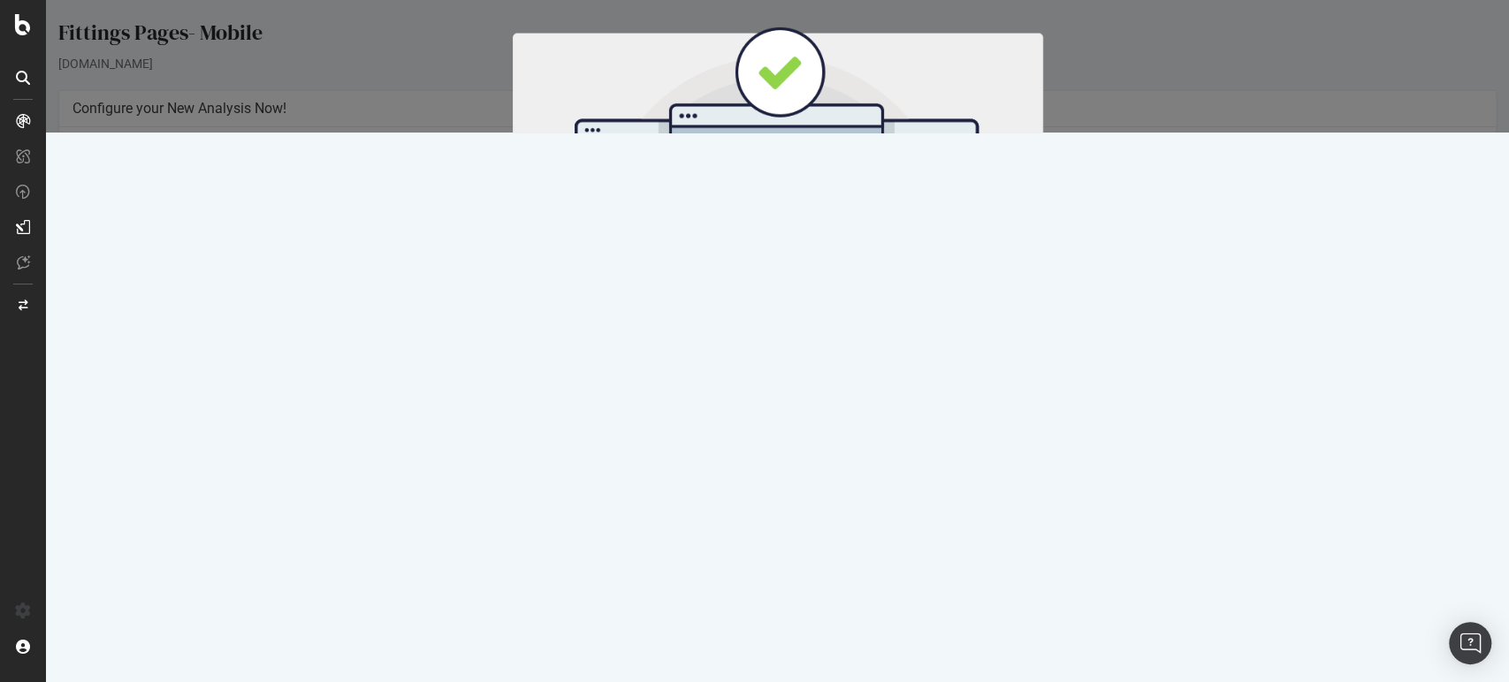
click at [820, 307] on button "Start Now" at bounding box center [810, 293] width 78 height 30
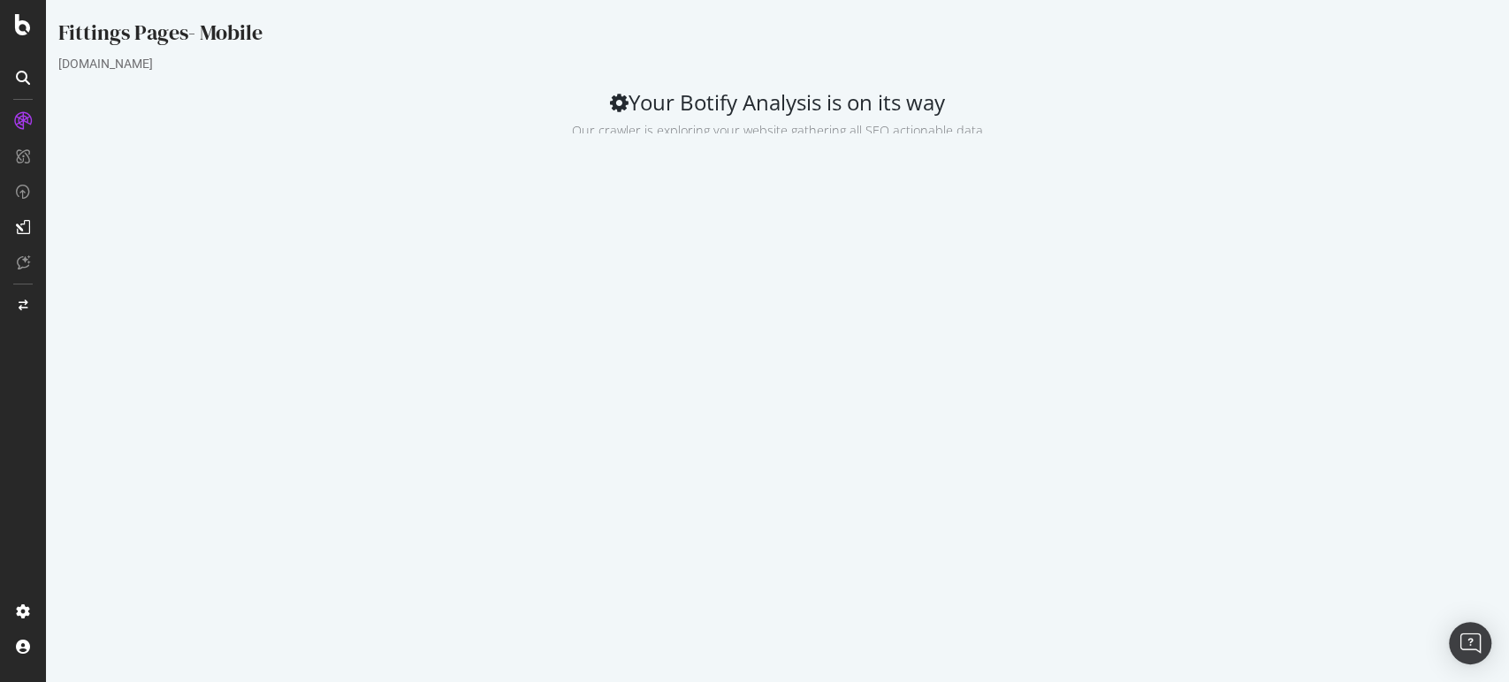
click at [1227, 537] on html "Fittings Pages- Mobile supplyhouse.com Your Botify Analysis is on its way Our c…" at bounding box center [777, 268] width 1463 height 537
